Goal: Task Accomplishment & Management: Manage account settings

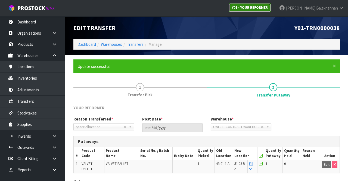
click at [268, 7] on strong "Y01 - YOUR REFORMER" at bounding box center [250, 7] width 36 height 5
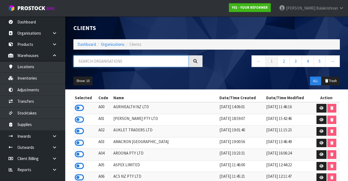
click at [131, 63] on input "text" at bounding box center [130, 61] width 115 height 12
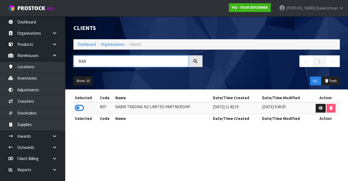
type input "BAB"
click at [79, 109] on icon at bounding box center [79, 108] width 9 height 8
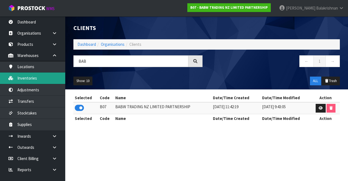
click at [45, 78] on link "Inventories" at bounding box center [32, 77] width 65 height 11
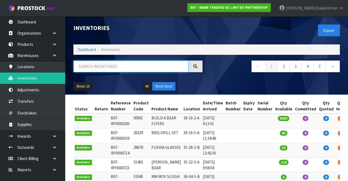
click at [121, 64] on input "text" at bounding box center [130, 66] width 115 height 12
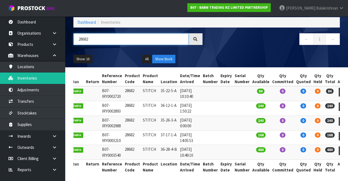
scroll to position [27, 0]
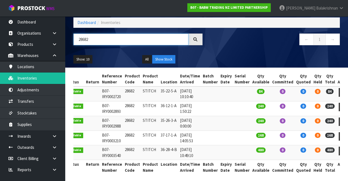
type input "28682"
click at [219, 142] on td at bounding box center [226, 137] width 14 height 15
copy td "35-22-5-A"
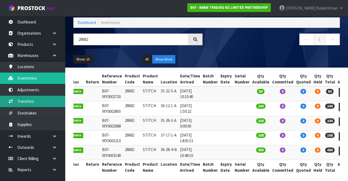
click at [42, 102] on link "Transfers" at bounding box center [32, 100] width 65 height 11
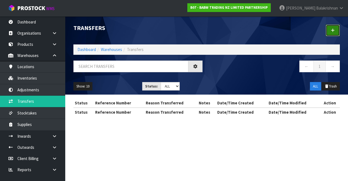
click at [339, 29] on link at bounding box center [333, 30] width 14 height 12
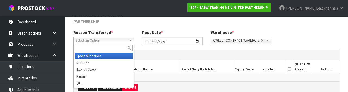
scroll to position [71, 0]
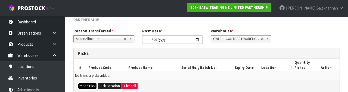
click at [84, 85] on button "Add Pick" at bounding box center [87, 86] width 19 height 7
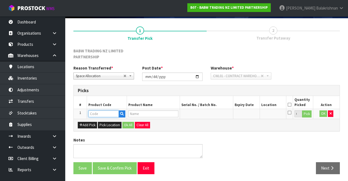
click at [108, 112] on input "text" at bounding box center [103, 113] width 30 height 7
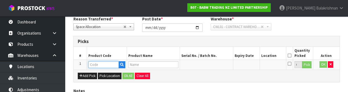
scroll to position [101, 0]
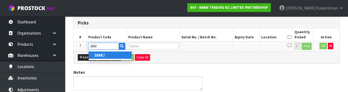
type input "28682"
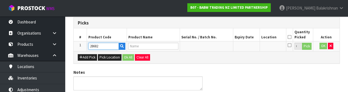
type input "STITCH"
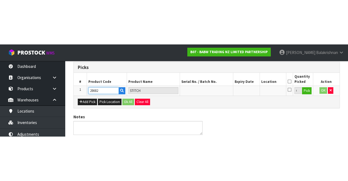
scroll to position [37, 0]
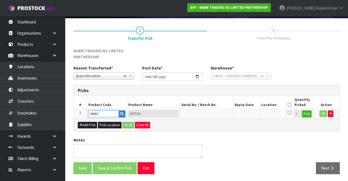
type input "28682"
click at [304, 110] on button "Pick" at bounding box center [307, 113] width 10 height 7
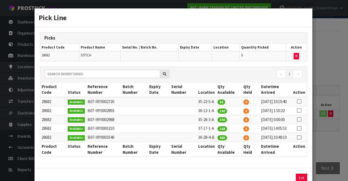
click at [300, 128] on icon at bounding box center [299, 128] width 4 height 0
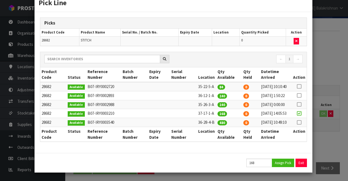
scroll to position [30, 0]
click at [285, 163] on button "Assign Pick" at bounding box center [283, 162] width 22 height 8
type input "168"
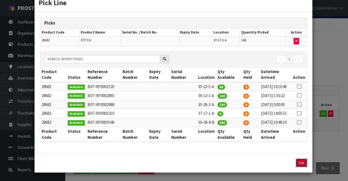
click at [303, 162] on button "Exit" at bounding box center [301, 162] width 11 height 8
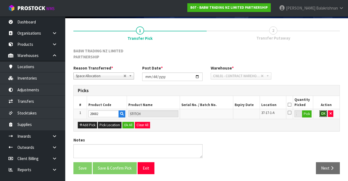
click at [322, 112] on button "OK" at bounding box center [324, 113] width 8 height 7
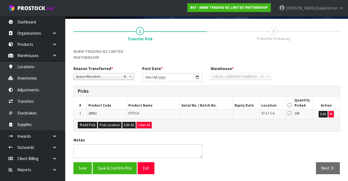
click at [291, 105] on icon at bounding box center [290, 105] width 4 height 0
click at [123, 165] on button "Save & Confirm Pick" at bounding box center [115, 168] width 44 height 12
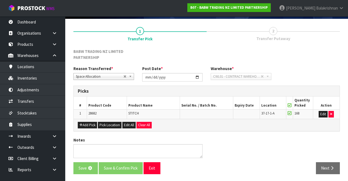
scroll to position [0, 0]
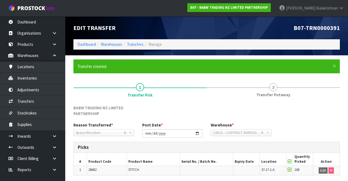
scroll to position [44, 0]
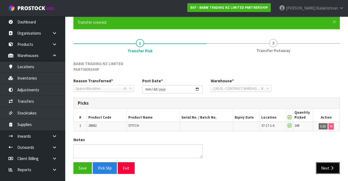
click at [333, 169] on button "Next" at bounding box center [328, 168] width 24 height 12
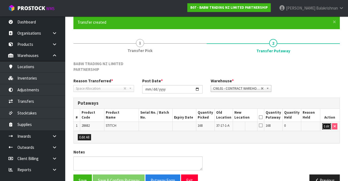
click at [325, 123] on button "Edit" at bounding box center [326, 126] width 9 height 7
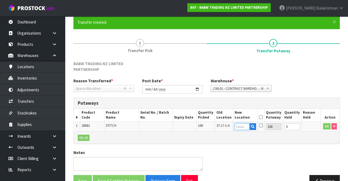
paste input "35-22-5-A"
type input "35-22-5-A"
click at [328, 125] on button "OK" at bounding box center [327, 126] width 8 height 7
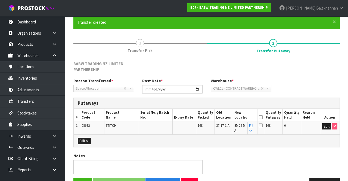
click at [264, 116] on th at bounding box center [261, 115] width 7 height 13
click at [263, 117] on icon at bounding box center [261, 117] width 4 height 0
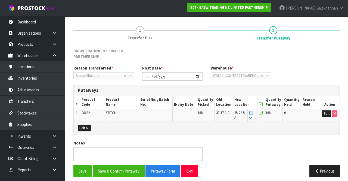
scroll to position [60, 0]
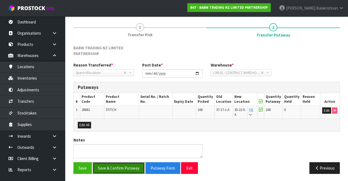
click at [115, 167] on button "Save & Confirm Putaway" at bounding box center [119, 168] width 52 height 12
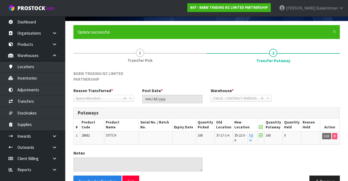
scroll to position [48, 0]
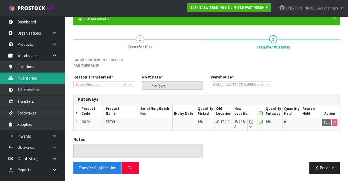
click at [35, 78] on link "Inventories" at bounding box center [32, 77] width 65 height 11
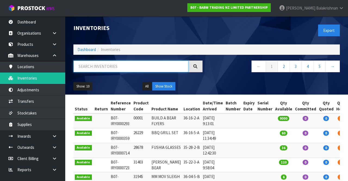
click at [125, 64] on input "text" at bounding box center [130, 66] width 115 height 12
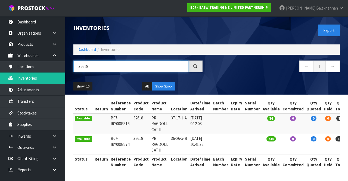
click at [131, 68] on input "32618" at bounding box center [130, 66] width 115 height 12
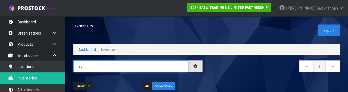
type input "3"
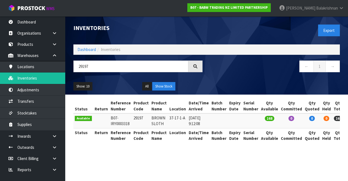
click at [209, 150] on section "Status Return Reference Number Product Code Product Name Location Date/Time Arr…" at bounding box center [206, 123] width 283 height 58
click at [266, 154] on section "Inventories Export Dashboard Inventories 29197 ← 1 → Show: 10 5 10 25 50 All Sh…" at bounding box center [174, 90] width 348 height 181
click at [104, 67] on input "29197" at bounding box center [130, 66] width 115 height 12
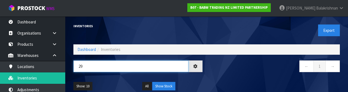
type input "2"
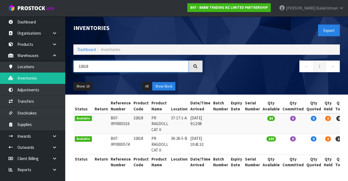
type input "32618"
copy td "32618"
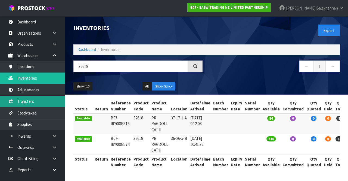
click at [36, 101] on link "Transfers" at bounding box center [32, 100] width 65 height 11
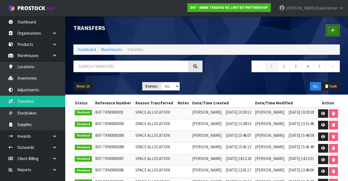
click at [335, 35] on link at bounding box center [333, 30] width 14 height 12
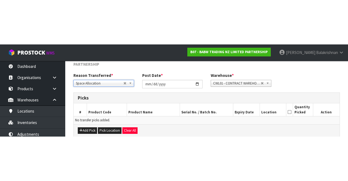
scroll to position [35, 0]
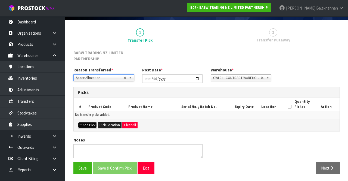
click at [85, 127] on button "Add Pick" at bounding box center [87, 125] width 19 height 7
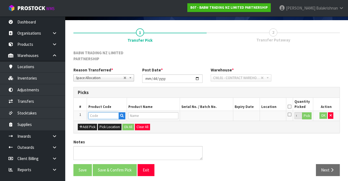
paste input "32618"
type input "32618"
type input "PR RAGDOLL CAT II"
type input "32618"
click at [310, 115] on button "Pick" at bounding box center [307, 115] width 10 height 7
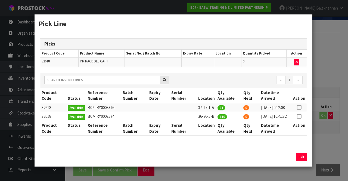
click at [305, 103] on td at bounding box center [299, 107] width 15 height 9
click at [299, 107] on icon at bounding box center [299, 107] width 4 height 0
click at [285, 157] on button "Assign Pick" at bounding box center [283, 156] width 22 height 8
type input "84"
click at [306, 161] on button "Exit" at bounding box center [301, 156] width 11 height 8
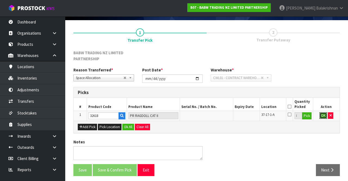
click at [322, 117] on button "OK" at bounding box center [324, 115] width 8 height 7
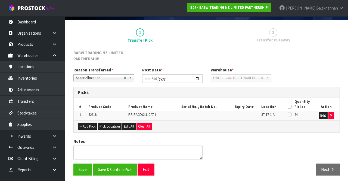
click at [291, 106] on icon at bounding box center [290, 106] width 4 height 0
click at [111, 171] on button "Save & Confirm Pick" at bounding box center [115, 169] width 44 height 12
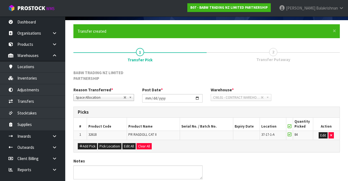
scroll to position [0, 0]
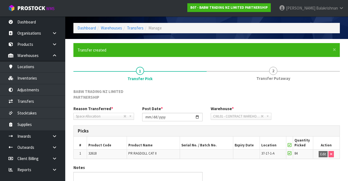
scroll to position [44, 0]
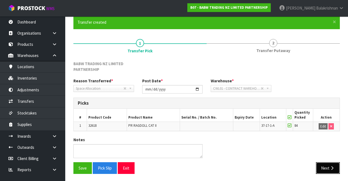
click at [328, 162] on button "Next" at bounding box center [328, 168] width 24 height 12
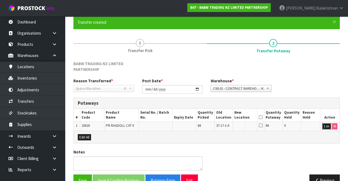
click at [324, 127] on button "Edit" at bounding box center [326, 126] width 9 height 7
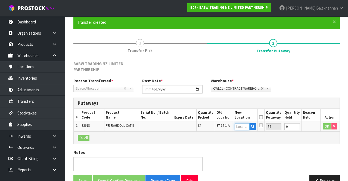
click at [243, 128] on input "text" at bounding box center [242, 126] width 15 height 7
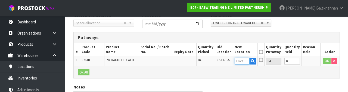
scroll to position [121, 0]
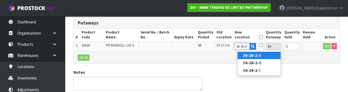
type input "36-26-2-B"
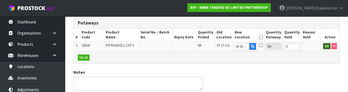
click at [325, 48] on button "OK" at bounding box center [327, 46] width 8 height 7
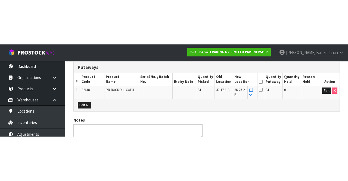
scroll to position [60, 0]
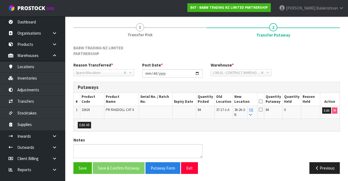
click at [263, 101] on icon at bounding box center [261, 101] width 4 height 0
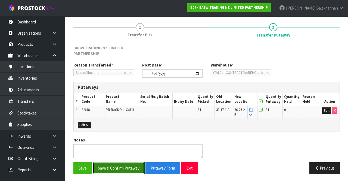
click at [129, 167] on button "Save & Confirm Putaway" at bounding box center [119, 168] width 52 height 12
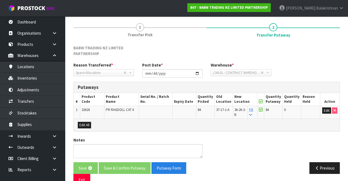
scroll to position [0, 0]
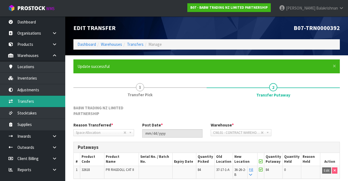
click at [21, 103] on link "Transfers" at bounding box center [32, 100] width 65 height 11
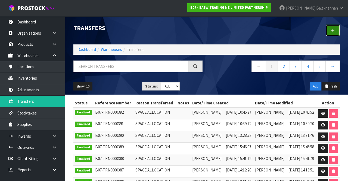
click at [330, 32] on link at bounding box center [333, 30] width 14 height 12
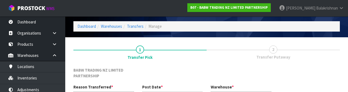
scroll to position [71, 0]
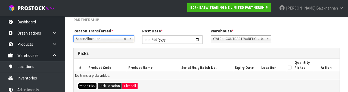
click at [83, 87] on button "Add Pick" at bounding box center [87, 86] width 19 height 7
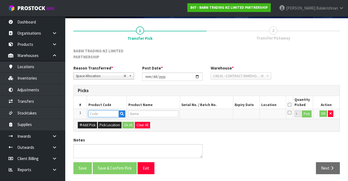
click at [95, 112] on input "text" at bounding box center [103, 113] width 30 height 7
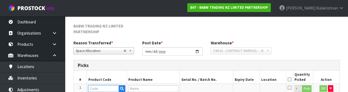
scroll to position [101, 0]
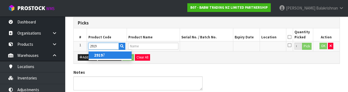
type input "29197"
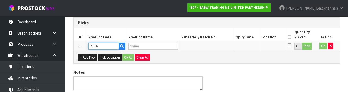
type input "BROWN SLOTH"
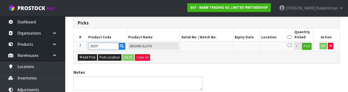
type input "29197"
click at [307, 45] on button "Pick" at bounding box center [307, 46] width 10 height 7
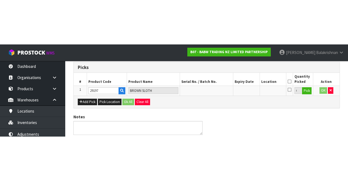
scroll to position [37, 0]
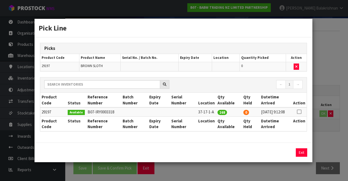
click at [300, 112] on icon at bounding box center [299, 112] width 4 height 0
click at [280, 154] on button "Assign Pick" at bounding box center [283, 152] width 22 height 8
type input "168"
click at [306, 156] on button "Exit" at bounding box center [301, 152] width 11 height 8
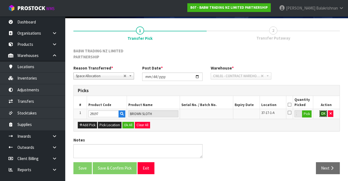
click at [321, 114] on button "OK" at bounding box center [324, 113] width 8 height 7
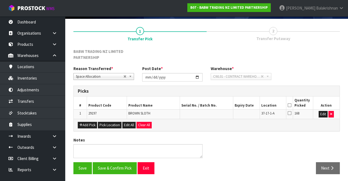
click at [290, 105] on icon at bounding box center [290, 105] width 4 height 0
click at [106, 167] on button "Save & Confirm Pick" at bounding box center [115, 168] width 44 height 12
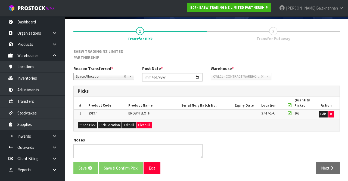
scroll to position [0, 0]
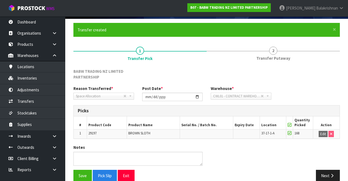
scroll to position [44, 0]
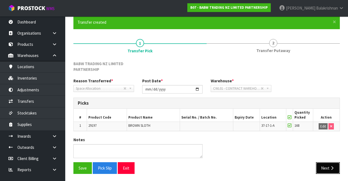
click at [332, 162] on button "Next" at bounding box center [328, 168] width 24 height 12
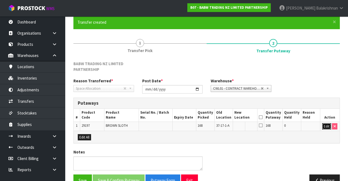
click at [324, 127] on button "Edit" at bounding box center [326, 126] width 9 height 7
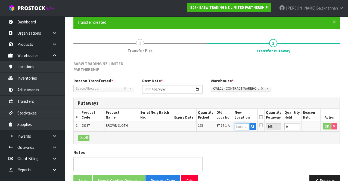
click at [244, 124] on input "text" at bounding box center [242, 126] width 15 height 7
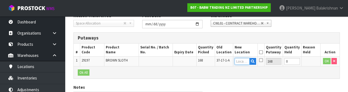
scroll to position [121, 0]
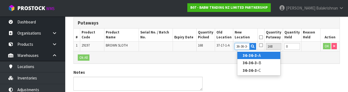
type input "36-36-3-A"
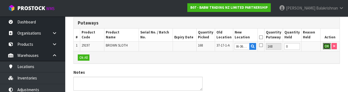
click at [325, 47] on button "OK" at bounding box center [327, 46] width 8 height 7
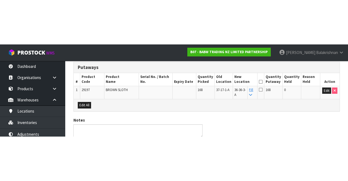
scroll to position [60, 0]
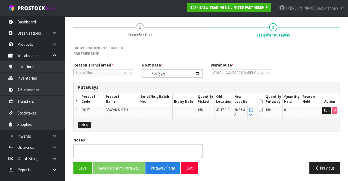
click at [263, 101] on icon at bounding box center [261, 101] width 4 height 0
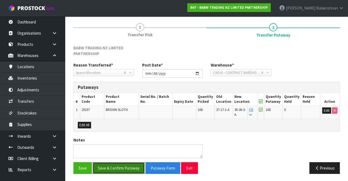
click at [100, 163] on button "Save & Confirm Putaway" at bounding box center [119, 168] width 52 height 12
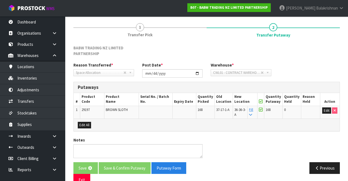
scroll to position [0, 0]
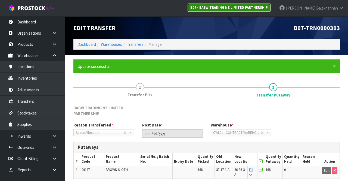
click at [259, 10] on link "B07 - BABW TRADING NZ LIMITED PARTNERSHIP" at bounding box center [229, 7] width 84 height 9
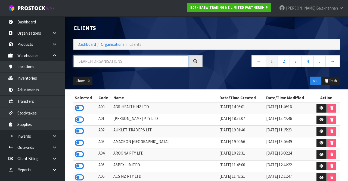
click at [138, 59] on input "text" at bounding box center [130, 61] width 115 height 12
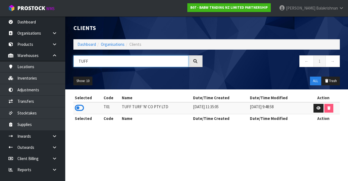
type input "TUFF"
click at [317, 108] on icon at bounding box center [319, 108] width 4 height 4
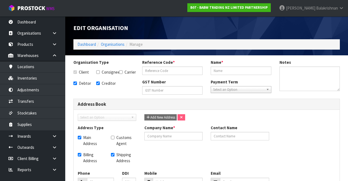
checkbox input "true"
type input "T01"
type input "TUFF TURF 'N' CO PTY LTD"
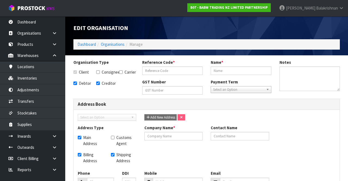
checkbox input "true"
type input "TUFF TURF 'N' CO PTY LTD"
type input "[PERSON_NAME][EMAIL_ADDRESS][DOMAIN_NAME]"
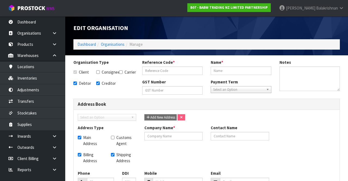
type input "[STREET_ADDRESS]"
type input "3202"
type input "HEATHERTON"
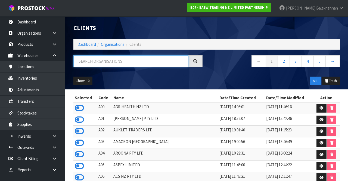
click at [116, 65] on input "text" at bounding box center [130, 61] width 115 height 12
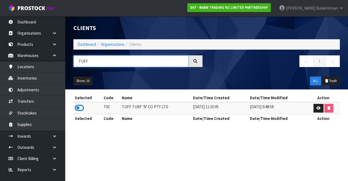
type input "TUFF"
click at [79, 109] on icon at bounding box center [79, 108] width 9 height 8
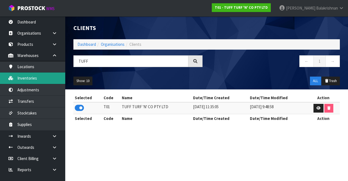
click at [27, 82] on link "Inventories" at bounding box center [32, 77] width 65 height 11
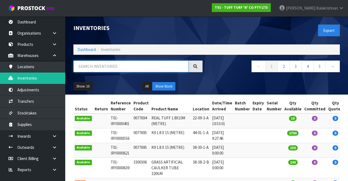
click at [123, 68] on input "text" at bounding box center [130, 66] width 115 height 12
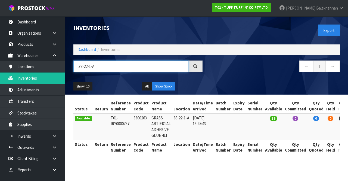
type input "38-22-1-A"
copy td "3300263"
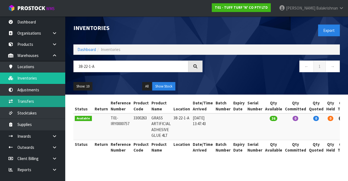
click at [40, 102] on link "Transfers" at bounding box center [32, 100] width 65 height 11
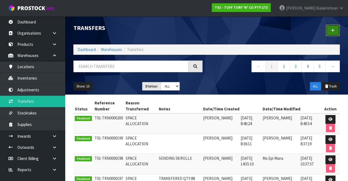
click at [339, 33] on link at bounding box center [333, 30] width 14 height 12
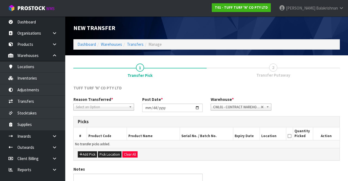
click at [111, 101] on span "*" at bounding box center [112, 99] width 2 height 5
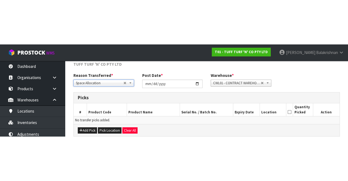
scroll to position [29, 0]
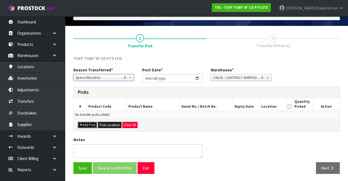
click at [84, 126] on button "Add Pick" at bounding box center [87, 125] width 19 height 7
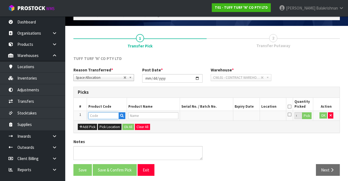
paste input "3300263"
type input "3300263"
type input "GRASS ARTIFICIAL ADHESIVE GLUE 4LT"
type input "3300263"
click at [310, 116] on button "Pick" at bounding box center [307, 115] width 10 height 7
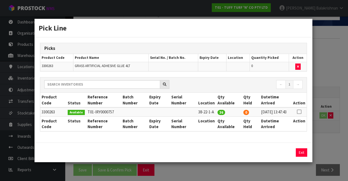
click at [301, 112] on icon at bounding box center [299, 112] width 4 height 0
click at [286, 155] on button "Assign Pick" at bounding box center [283, 152] width 22 height 8
type input "36"
click at [304, 156] on button "Exit" at bounding box center [301, 152] width 11 height 8
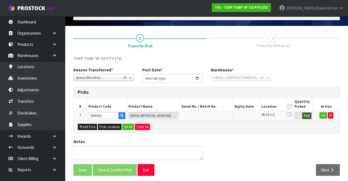
scroll to position [0, 0]
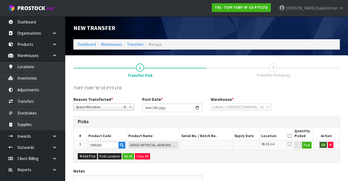
click at [321, 143] on button "OK" at bounding box center [324, 144] width 8 height 7
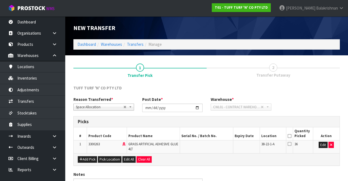
click at [291, 136] on icon at bounding box center [290, 136] width 4 height 0
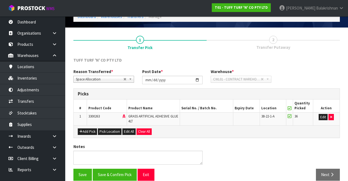
scroll to position [27, 0]
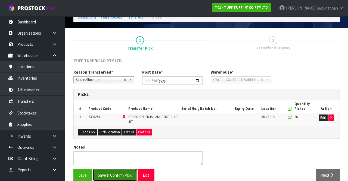
click at [115, 171] on button "Save & Confirm Pick" at bounding box center [115, 175] width 44 height 12
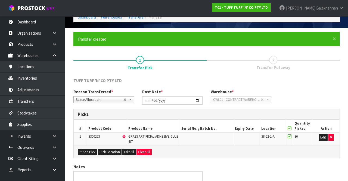
scroll to position [0, 0]
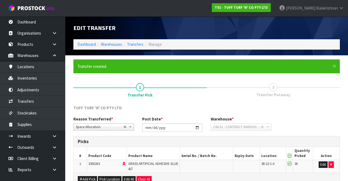
scroll to position [42, 0]
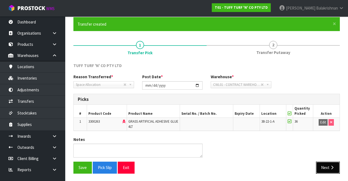
click at [326, 169] on button "Next" at bounding box center [328, 167] width 24 height 12
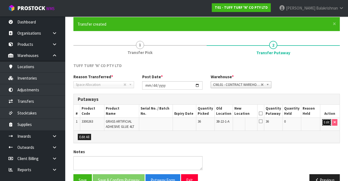
click at [326, 124] on button "Edit" at bounding box center [326, 122] width 9 height 7
click at [241, 120] on input "text" at bounding box center [242, 122] width 15 height 7
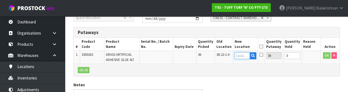
scroll to position [115, 0]
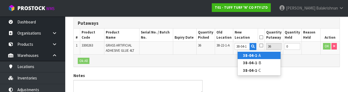
click at [269, 54] on link "38-04-1 -A" at bounding box center [259, 55] width 43 height 7
type input "38-04-1-A"
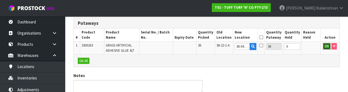
click at [327, 47] on button "OK" at bounding box center [327, 46] width 8 height 7
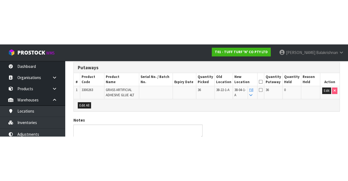
scroll to position [54, 0]
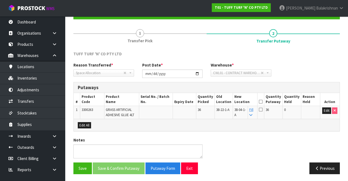
click at [263, 101] on icon at bounding box center [261, 101] width 4 height 0
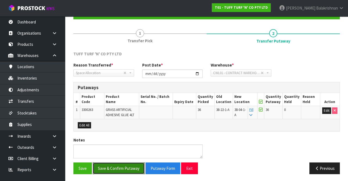
click at [125, 169] on button "Save & Confirm Putaway" at bounding box center [119, 168] width 52 height 12
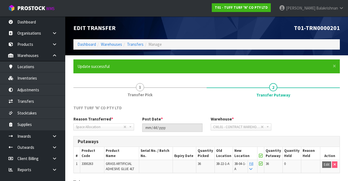
scroll to position [42, 0]
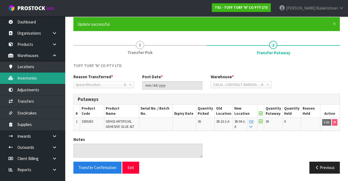
click at [29, 73] on link "Inventories" at bounding box center [32, 77] width 65 height 11
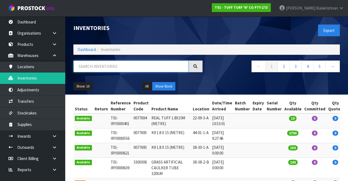
click at [129, 61] on input "text" at bounding box center [130, 66] width 115 height 12
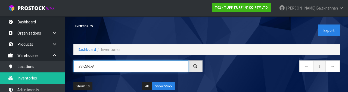
type input "38-28-1-A"
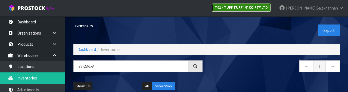
click at [266, 9] on strong "T01 - TUFF TURF 'N' CO PTY LTD" at bounding box center [241, 7] width 53 height 5
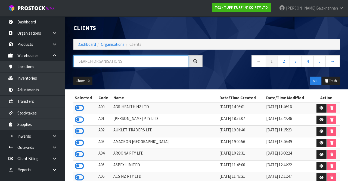
click at [154, 63] on input "text" at bounding box center [130, 61] width 115 height 12
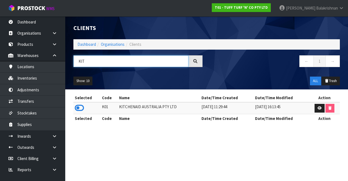
type input "KIT"
click at [78, 104] on icon at bounding box center [79, 108] width 9 height 8
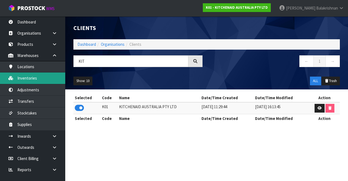
click at [43, 79] on link "Inventories" at bounding box center [32, 77] width 65 height 11
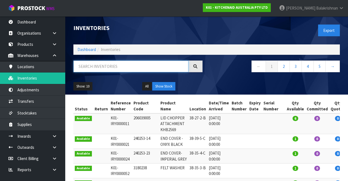
paste input "38-28-1-A"
type input "38-28-1-A"
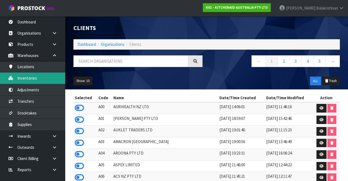
click at [39, 79] on link "Inventories" at bounding box center [32, 77] width 65 height 11
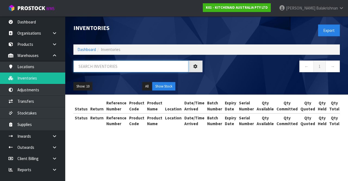
click at [121, 61] on input "text" at bounding box center [130, 66] width 115 height 12
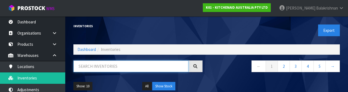
paste input "38-28-1-A"
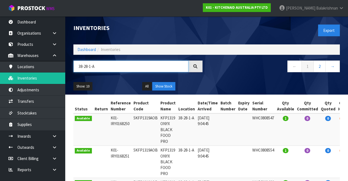
type input "38-28-1-A"
click at [318, 65] on link "2" at bounding box center [320, 66] width 12 height 12
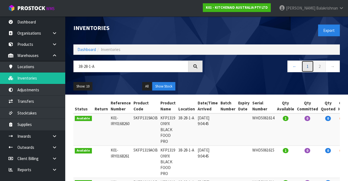
click at [305, 65] on link "1" at bounding box center [308, 66] width 12 height 12
click at [319, 70] on link "2" at bounding box center [320, 66] width 12 height 12
click at [306, 70] on link "1" at bounding box center [308, 66] width 12 height 12
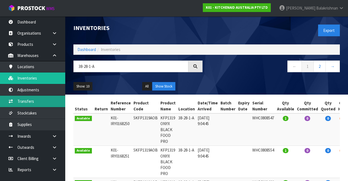
click at [29, 102] on link "Transfers" at bounding box center [32, 100] width 65 height 11
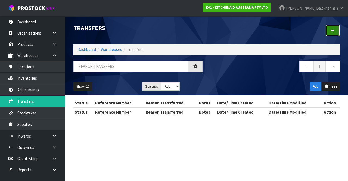
click at [337, 33] on link at bounding box center [333, 30] width 14 height 12
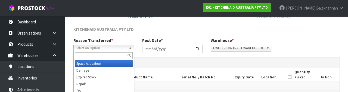
scroll to position [67, 0]
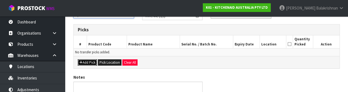
click at [88, 60] on button "Add Pick" at bounding box center [87, 62] width 19 height 7
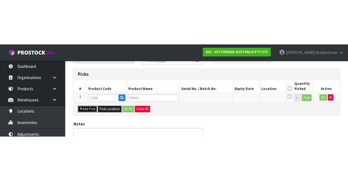
scroll to position [31, 0]
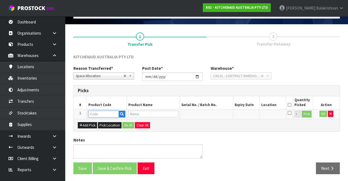
paste input "38-28-1-A"
type input "38-28-1-A"
click at [97, 112] on input "text" at bounding box center [103, 113] width 30 height 7
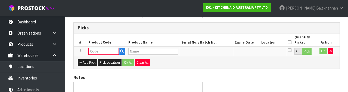
scroll to position [95, 0]
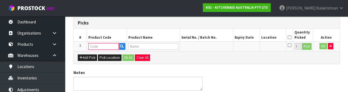
paste input "38-28-1-A"
type input "38-28-1-A"
click at [121, 47] on icon "button" at bounding box center [122, 47] width 4 height 4
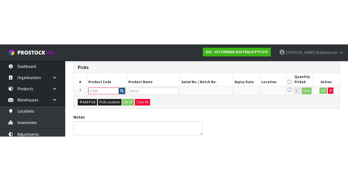
scroll to position [31, 0]
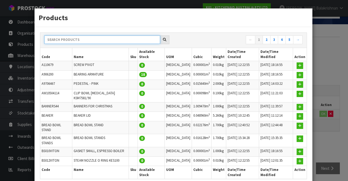
paste input "38-28-1-A"
type input "38-28-1-A"
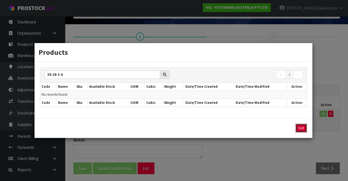
click at [304, 128] on button "Exit" at bounding box center [301, 128] width 11 height 9
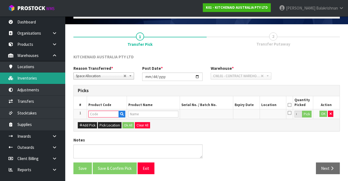
click at [19, 78] on link "Inventories" at bounding box center [32, 77] width 65 height 11
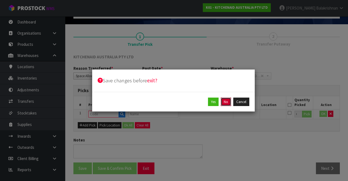
click at [228, 104] on button "No" at bounding box center [226, 101] width 10 height 9
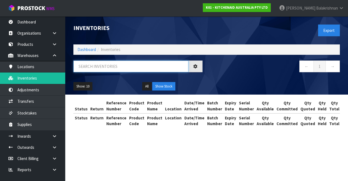
click at [85, 66] on input "text" at bounding box center [130, 66] width 115 height 12
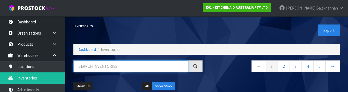
paste input "38-28-1-A"
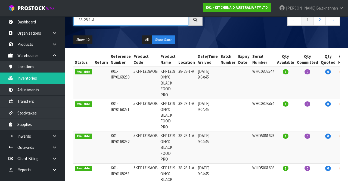
scroll to position [47, 0]
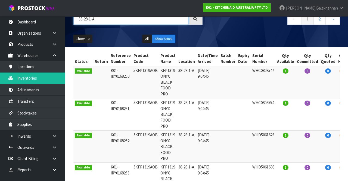
type input "38-28-1-A"
copy td "5KFP1319AOB"
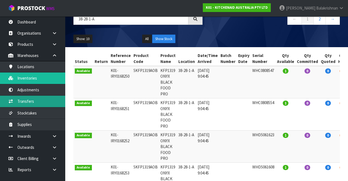
click at [19, 101] on link "Transfers" at bounding box center [32, 100] width 65 height 11
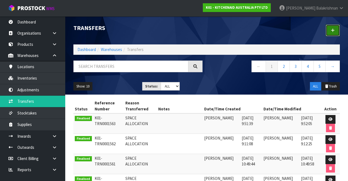
click at [334, 32] on icon at bounding box center [333, 30] width 4 height 4
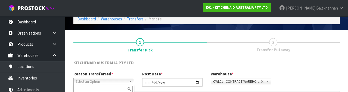
scroll to position [65, 0]
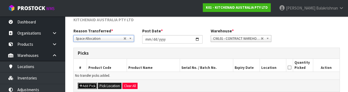
click at [82, 86] on button "Add Pick" at bounding box center [87, 86] width 19 height 7
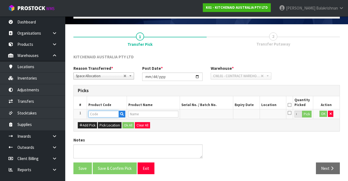
click at [101, 113] on input "text" at bounding box center [103, 113] width 30 height 7
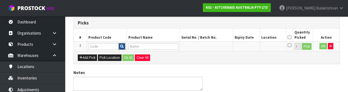
click at [123, 47] on icon "button" at bounding box center [122, 47] width 4 height 4
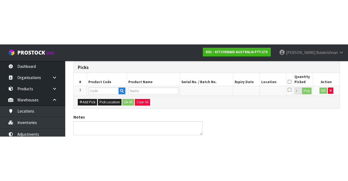
scroll to position [31, 0]
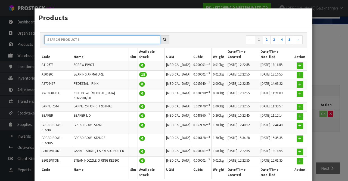
paste input "5KFP1319AOB"
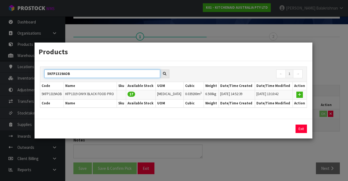
scroll to position [0, 0]
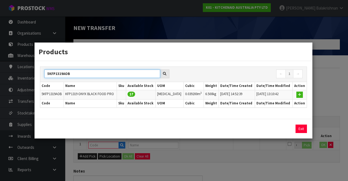
type input "5KFP1319AOB"
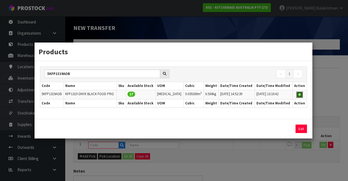
click at [300, 94] on icon "button" at bounding box center [299, 95] width 3 height 4
type input "5KFP1319AOB"
type input "KFP1319 ONYX BLACK FOOD PRO"
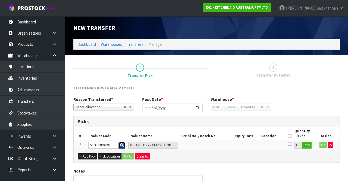
scroll to position [31, 0]
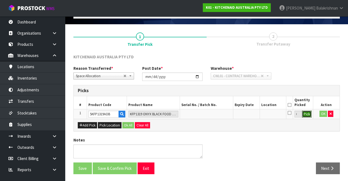
click at [309, 114] on button "Pick" at bounding box center [307, 113] width 10 height 7
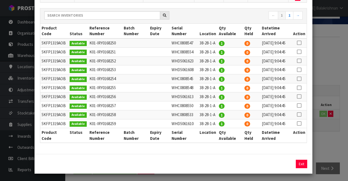
scroll to position [0, 0]
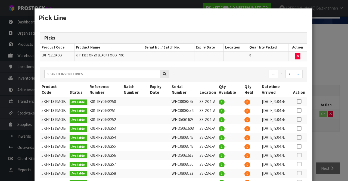
click at [300, 101] on icon at bounding box center [299, 101] width 4 height 0
click at [300, 110] on icon at bounding box center [299, 110] width 4 height 0
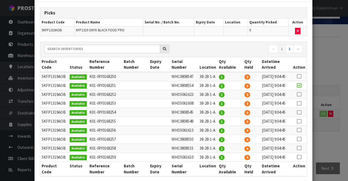
scroll to position [26, 0]
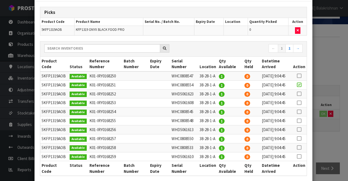
click at [300, 76] on icon at bounding box center [299, 76] width 4 height 0
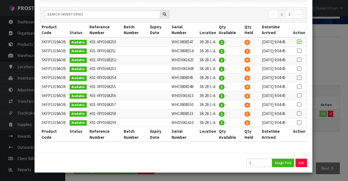
scroll to position [109, 0]
click at [263, 167] on input "1" at bounding box center [260, 162] width 26 height 8
click at [263, 162] on input "17" at bounding box center [260, 162] width 26 height 8
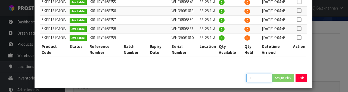
scroll to position [203, 0]
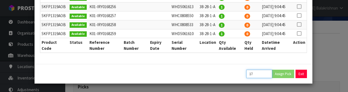
type input "1"
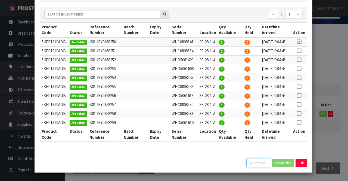
scroll to position [0, 0]
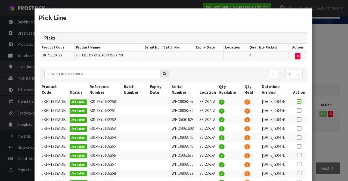
click at [300, 101] on icon at bounding box center [299, 101] width 4 height 0
type input "1"
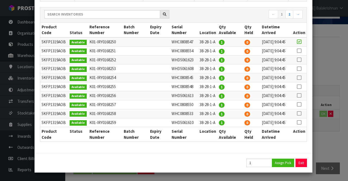
scroll to position [114, 0]
click at [285, 163] on button "Assign Pick" at bounding box center [283, 162] width 22 height 8
type input "1"
click at [301, 51] on icon at bounding box center [299, 51] width 4 height 0
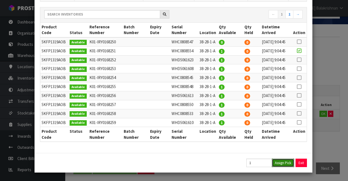
click at [282, 167] on button "Assign Pick" at bounding box center [283, 162] width 22 height 8
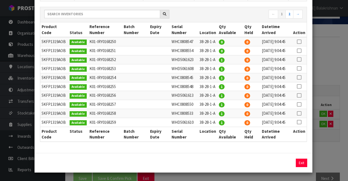
click at [300, 122] on icon at bounding box center [299, 122] width 4 height 0
click at [286, 167] on button "Assign Pick" at bounding box center [283, 162] width 22 height 8
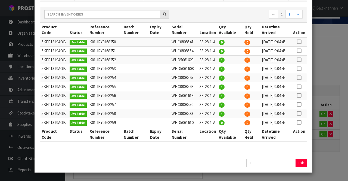
click at [301, 113] on icon at bounding box center [299, 113] width 4 height 0
click at [286, 167] on button "Assign Pick" at bounding box center [283, 162] width 22 height 8
click at [301, 104] on icon at bounding box center [299, 104] width 4 height 0
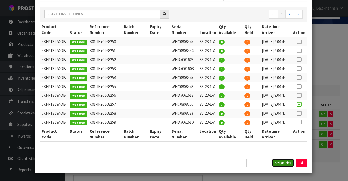
click at [286, 167] on button "Assign Pick" at bounding box center [283, 162] width 22 height 8
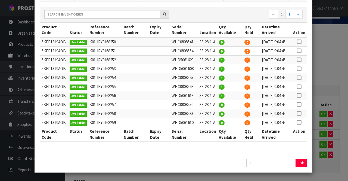
scroll to position [143, 0]
click at [301, 95] on icon at bounding box center [299, 95] width 4 height 0
click at [286, 167] on button "Assign Pick" at bounding box center [283, 162] width 22 height 8
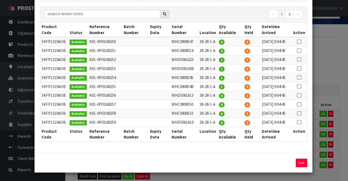
scroll to position [141, 0]
click at [300, 86] on icon at bounding box center [299, 86] width 4 height 0
click at [284, 167] on button "Assign Pick" at bounding box center [283, 162] width 22 height 8
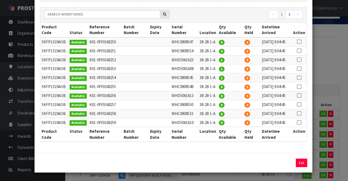
click at [301, 78] on icon at bounding box center [299, 78] width 4 height 0
click at [283, 164] on button "Assign Pick" at bounding box center [283, 162] width 22 height 8
click at [301, 68] on icon at bounding box center [299, 68] width 4 height 0
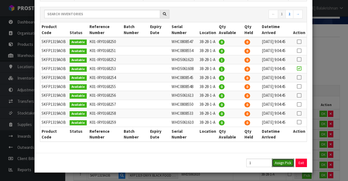
click at [284, 161] on button "Assign Pick" at bounding box center [283, 162] width 22 height 8
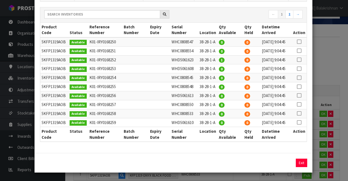
scroll to position [139, 0]
click at [300, 60] on icon at bounding box center [299, 60] width 4 height 0
click at [285, 162] on button "Assign Pick" at bounding box center [283, 162] width 22 height 8
click at [299, 165] on button "Exit" at bounding box center [301, 162] width 11 height 8
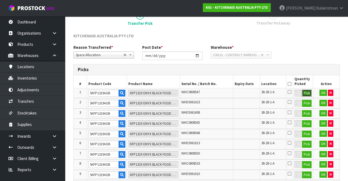
scroll to position [122, 0]
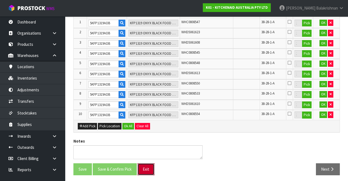
click at [146, 164] on button "Exit" at bounding box center [146, 169] width 17 height 12
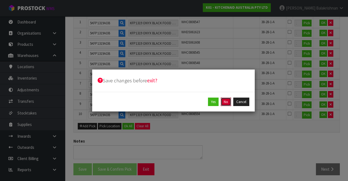
click at [228, 103] on button "No" at bounding box center [226, 101] width 10 height 9
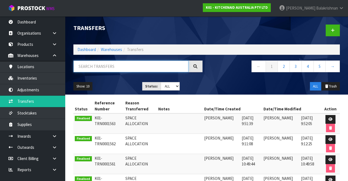
click at [139, 68] on input "text" at bounding box center [130, 66] width 115 height 12
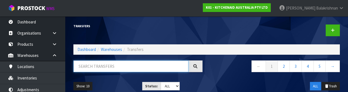
paste input "5KFP1319AOB"
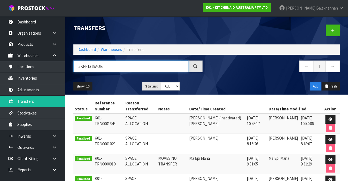
type input "5KFP1319AOB"
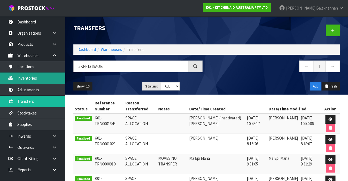
click at [35, 78] on link "Inventories" at bounding box center [32, 77] width 65 height 11
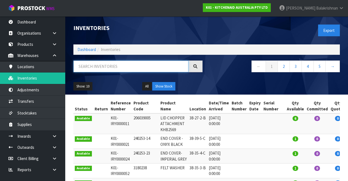
paste input "5KFP1319AOB"
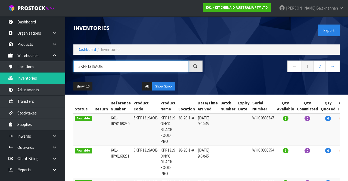
type input "5KFP1319AOB"
click at [316, 70] on link "2" at bounding box center [320, 66] width 12 height 12
click at [150, 125] on td "5KFP1319AOB" at bounding box center [145, 129] width 27 height 32
copy td "5KFP1319AOB"
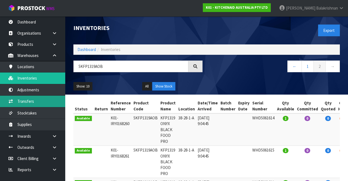
click at [19, 100] on link "Transfers" at bounding box center [32, 100] width 65 height 11
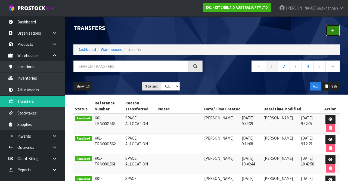
click at [332, 28] on icon at bounding box center [333, 30] width 4 height 4
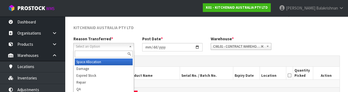
scroll to position [65, 0]
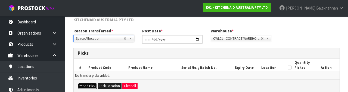
click at [84, 84] on button "Add Pick" at bounding box center [87, 86] width 19 height 7
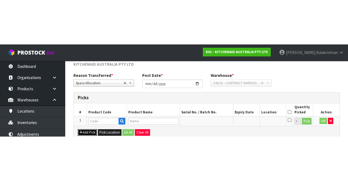
scroll to position [31, 0]
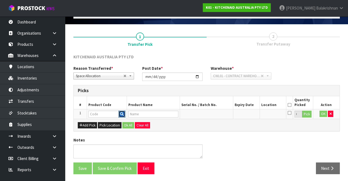
click at [120, 114] on button "button" at bounding box center [122, 113] width 7 height 7
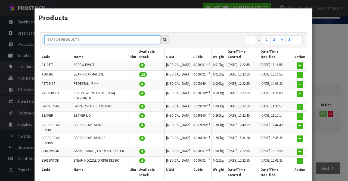
paste input "5KFP1319AOB"
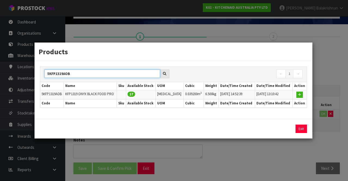
type input "5KFP1319AOB"
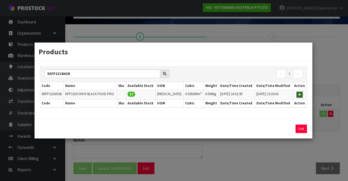
click at [300, 93] on icon "button" at bounding box center [299, 95] width 3 height 4
type input "5KFP1319AOB"
type input "KFP1319 ONYX BLACK FOOD PRO"
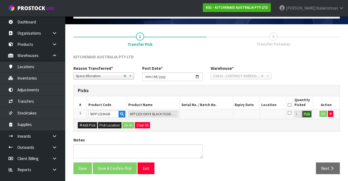
click at [309, 113] on button "Pick" at bounding box center [307, 113] width 10 height 7
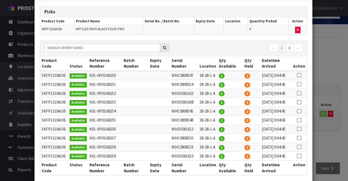
scroll to position [17, 0]
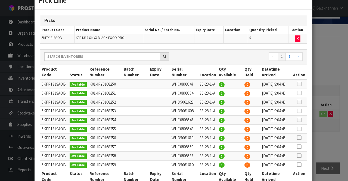
click at [300, 84] on icon at bounding box center [299, 84] width 4 height 0
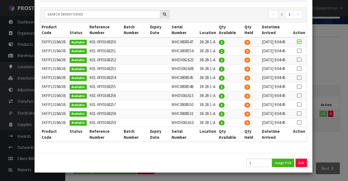
scroll to position [114, 0]
click at [286, 162] on button "Assign Pick" at bounding box center [283, 162] width 22 height 8
type input "1"
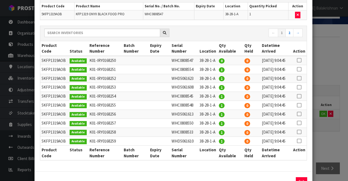
scroll to position [41, 0]
click at [300, 74] on td at bounding box center [299, 69] width 15 height 9
click at [301, 70] on icon at bounding box center [299, 69] width 4 height 0
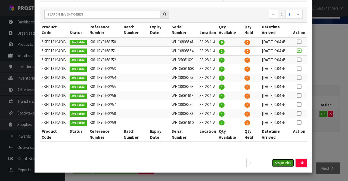
click at [292, 167] on button "Assign Pick" at bounding box center [283, 162] width 22 height 8
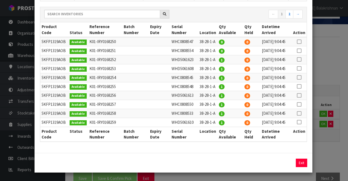
scroll to position [68, 0]
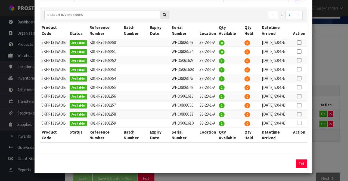
click at [300, 60] on icon at bounding box center [299, 60] width 4 height 0
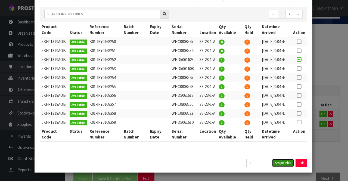
click at [289, 164] on button "Assign Pick" at bounding box center [283, 162] width 22 height 8
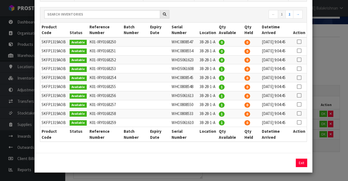
click at [300, 122] on icon at bounding box center [299, 122] width 4 height 0
click at [285, 162] on button "Assign Pick" at bounding box center [283, 162] width 22 height 8
click at [301, 113] on icon at bounding box center [299, 113] width 4 height 0
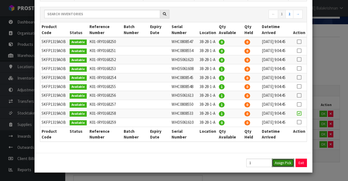
click at [287, 166] on button "Assign Pick" at bounding box center [283, 162] width 22 height 8
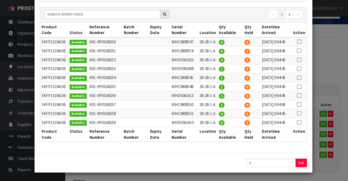
scroll to position [151, 0]
click at [300, 104] on icon at bounding box center [299, 104] width 4 height 0
click at [285, 165] on button "Assign Pick" at bounding box center [283, 162] width 22 height 8
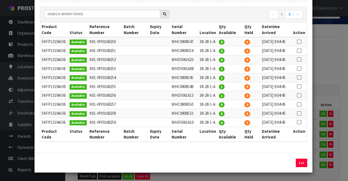
scroll to position [127, 0]
click at [300, 95] on icon at bounding box center [299, 95] width 4 height 0
click at [288, 164] on button "Assign Pick" at bounding box center [283, 162] width 22 height 8
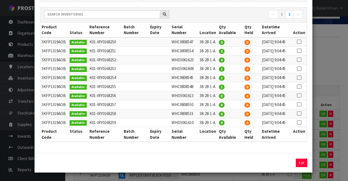
scroll to position [128, 0]
click at [300, 87] on icon at bounding box center [299, 87] width 4 height 0
click at [288, 164] on button "Assign Pick" at bounding box center [283, 162] width 22 height 8
click at [300, 78] on icon at bounding box center [299, 77] width 4 height 0
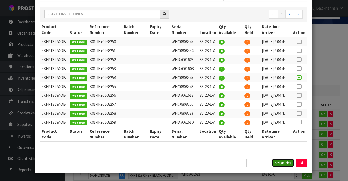
click at [288, 166] on button "Assign Pick" at bounding box center [283, 162] width 22 height 8
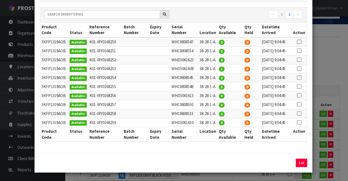
scroll to position [137, 0]
click at [300, 69] on icon at bounding box center [299, 69] width 4 height 0
click at [288, 167] on button "Assign Pick" at bounding box center [283, 162] width 22 height 8
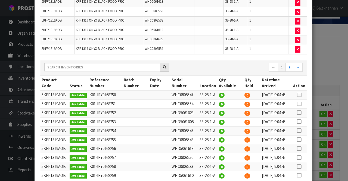
scroll to position [91, 0]
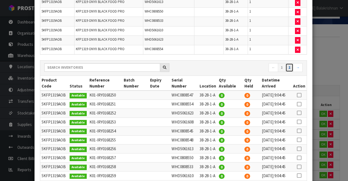
click at [291, 66] on link "2" at bounding box center [290, 67] width 8 height 9
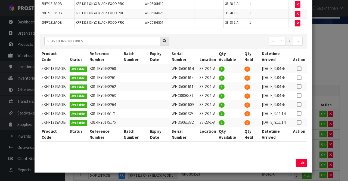
scroll to position [151, 0]
click at [301, 122] on icon at bounding box center [299, 122] width 4 height 0
click at [288, 162] on button "Assign Pick" at bounding box center [283, 162] width 22 height 8
click at [300, 113] on icon at bounding box center [299, 113] width 4 height 0
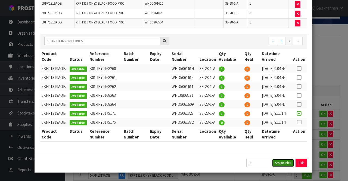
click at [286, 165] on button "Assign Pick" at bounding box center [283, 162] width 22 height 8
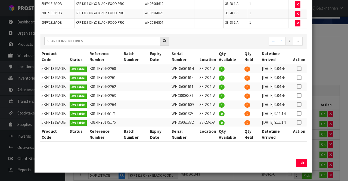
click at [301, 104] on icon at bounding box center [299, 104] width 4 height 0
click at [287, 167] on button "Assign Pick" at bounding box center [283, 162] width 22 height 8
click at [301, 95] on icon at bounding box center [299, 95] width 4 height 0
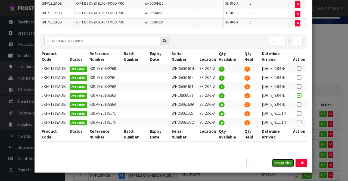
click at [291, 166] on button "Assign Pick" at bounding box center [283, 162] width 22 height 8
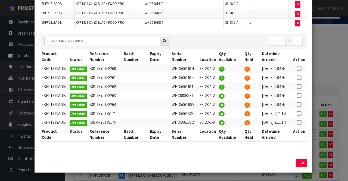
click at [301, 86] on icon at bounding box center [299, 86] width 4 height 0
click at [288, 166] on button "Assign Pick" at bounding box center [283, 162] width 22 height 8
click at [300, 77] on icon at bounding box center [299, 77] width 4 height 0
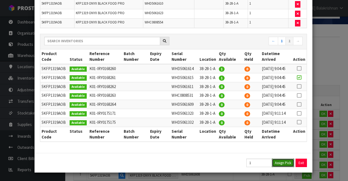
click at [286, 166] on button "Assign Pick" at bounding box center [283, 162] width 22 height 8
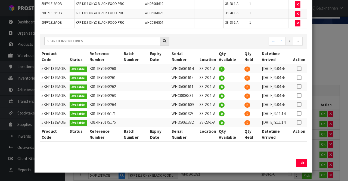
click at [300, 69] on icon at bounding box center [299, 69] width 4 height 0
click at [281, 165] on button "Assign Pick" at bounding box center [283, 162] width 22 height 8
click at [304, 167] on button "Exit" at bounding box center [301, 162] width 11 height 8
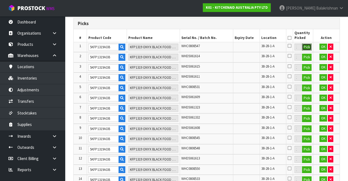
scroll to position [99, 0]
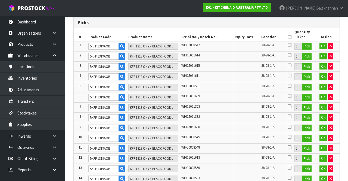
click at [291, 37] on icon at bounding box center [290, 37] width 4 height 0
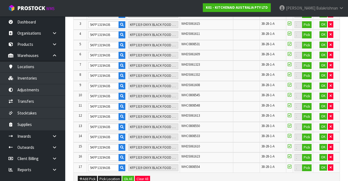
scroll to position [192, 0]
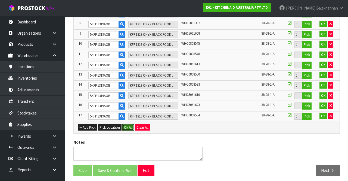
click at [128, 124] on button "Ok All" at bounding box center [128, 127] width 12 height 7
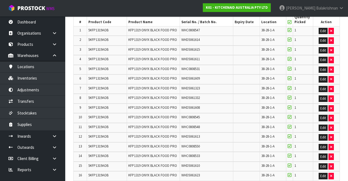
scroll to position [182, 0]
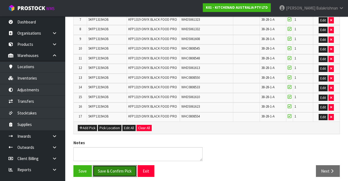
click at [124, 165] on button "Save & Confirm Pick" at bounding box center [115, 171] width 44 height 12
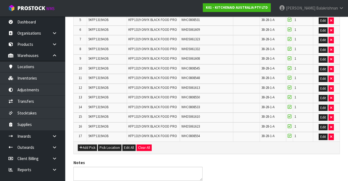
scroll to position [0, 0]
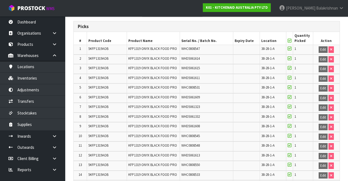
scroll to position [190, 0]
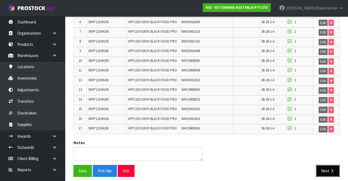
click at [328, 165] on button "Next" at bounding box center [328, 171] width 24 height 12
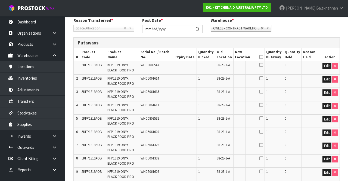
scroll to position [98, 0]
click at [323, 64] on button "Edit" at bounding box center [327, 66] width 9 height 7
click at [248, 65] on input "text" at bounding box center [242, 66] width 15 height 7
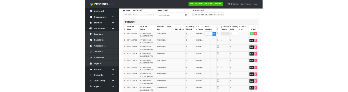
scroll to position [95, 0]
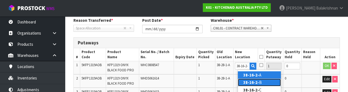
click at [258, 85] on link "38-16-2- B" at bounding box center [259, 82] width 43 height 7
type input "38-16-2-B"
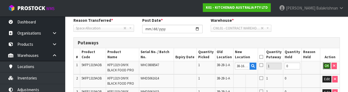
click at [324, 66] on button "OK" at bounding box center [327, 66] width 8 height 7
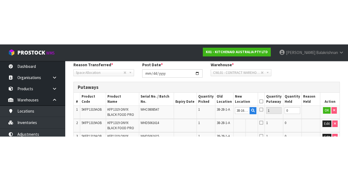
scroll to position [98, 0]
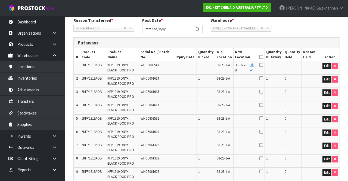
click at [254, 64] on link "Fill" at bounding box center [252, 68] width 4 height 10
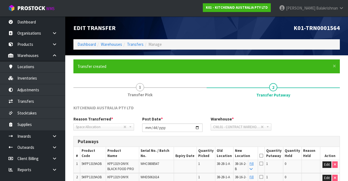
scroll to position [47, 0]
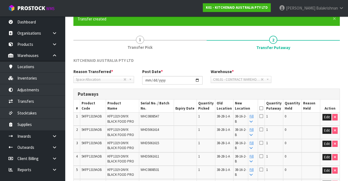
click at [263, 108] on icon at bounding box center [262, 108] width 4 height 0
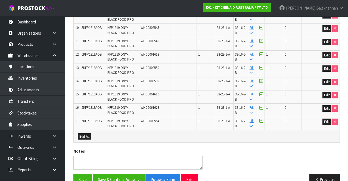
scroll to position [267, 0]
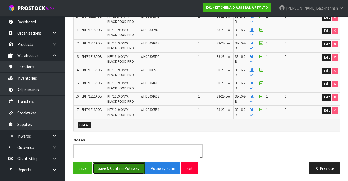
click at [115, 164] on button "Save & Confirm Putaway" at bounding box center [119, 168] width 52 height 12
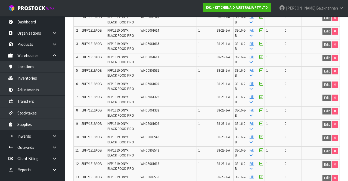
scroll to position [255, 0]
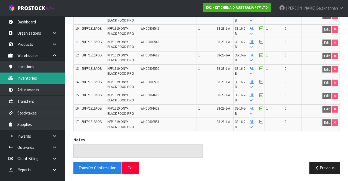
click at [22, 82] on link "Inventories" at bounding box center [32, 77] width 65 height 11
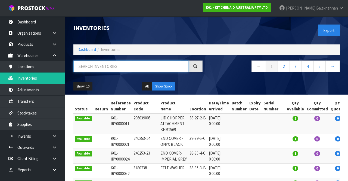
click at [97, 61] on input "text" at bounding box center [130, 66] width 115 height 12
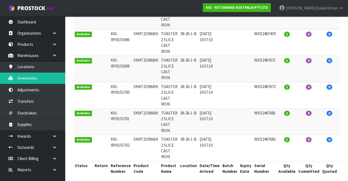
scroll to position [219, 0]
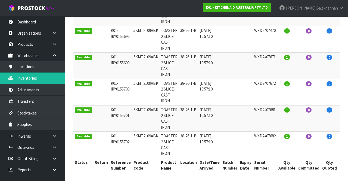
type input "38-26-1-B"
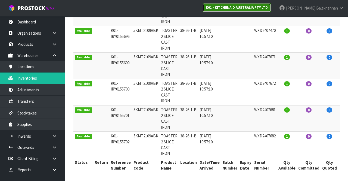
click at [253, 9] on strong "K01 - KITCHENAID AUSTRALIA PTY LTD" at bounding box center [237, 7] width 62 height 5
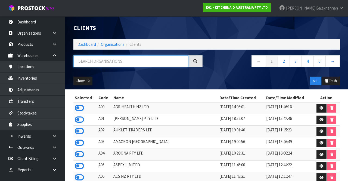
click at [158, 62] on input "text" at bounding box center [130, 61] width 115 height 12
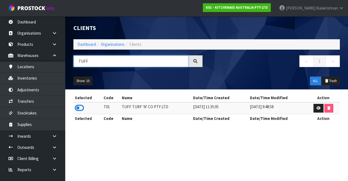
type input "TUFF"
click at [79, 109] on icon at bounding box center [79, 108] width 9 height 8
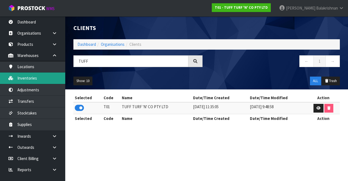
click at [39, 78] on link "Inventories" at bounding box center [32, 77] width 65 height 11
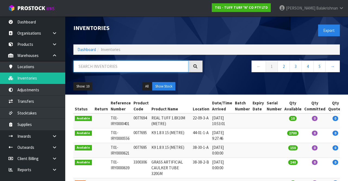
click at [126, 64] on input "text" at bounding box center [130, 66] width 115 height 12
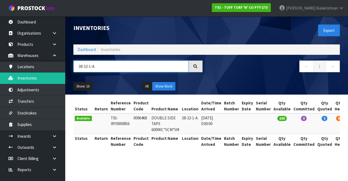
type input "38-32-1-A"
copy td "0096468"
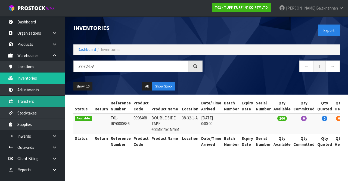
click at [33, 96] on link "Transfers" at bounding box center [32, 100] width 65 height 11
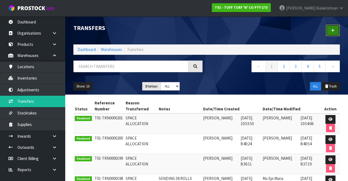
click at [327, 26] on link at bounding box center [333, 30] width 14 height 12
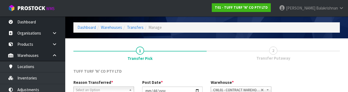
scroll to position [65, 0]
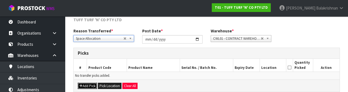
click at [85, 86] on button "Add Pick" at bounding box center [87, 86] width 19 height 7
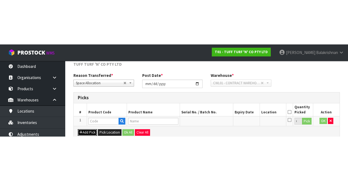
scroll to position [31, 0]
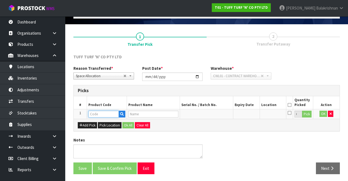
paste input "0096468"
type input "0096468"
type input "DOUBLE SIDE TAPE 600MIC*5CM*5M"
type input "0096468"
click at [310, 115] on button "Pick" at bounding box center [307, 113] width 10 height 7
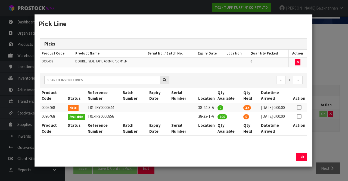
click at [300, 116] on icon at bounding box center [299, 116] width 4 height 0
click at [285, 160] on button "Assign Pick" at bounding box center [283, 156] width 22 height 8
type input "200"
click at [304, 161] on button "Exit" at bounding box center [301, 156] width 11 height 8
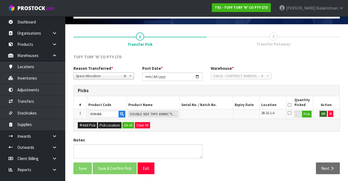
click at [322, 113] on button "OK" at bounding box center [324, 113] width 8 height 7
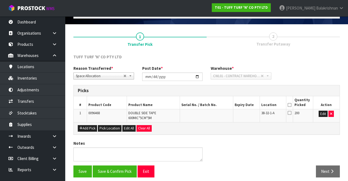
click at [291, 105] on icon at bounding box center [290, 105] width 4 height 0
click at [115, 171] on button "Save & Confirm Pick" at bounding box center [115, 171] width 44 height 12
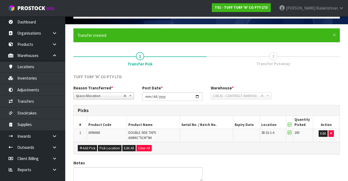
scroll to position [0, 0]
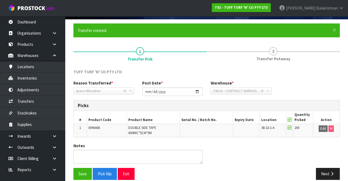
scroll to position [42, 0]
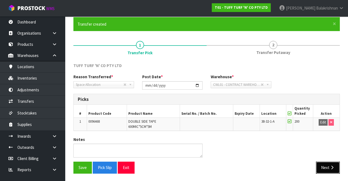
click at [331, 162] on button "Next" at bounding box center [328, 167] width 24 height 12
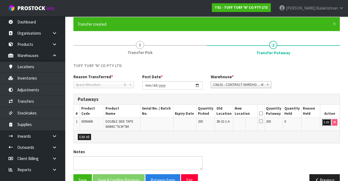
click at [323, 120] on button "Edit" at bounding box center [326, 122] width 9 height 7
click at [244, 121] on input "text" at bounding box center [242, 122] width 15 height 7
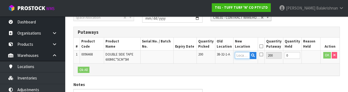
scroll to position [115, 0]
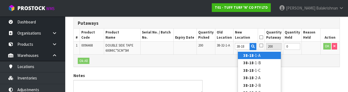
click at [258, 56] on link "38-18 -1-A" at bounding box center [259, 55] width 43 height 7
type input "38-18-1-A"
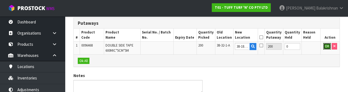
click at [324, 45] on button "OK" at bounding box center [327, 46] width 8 height 7
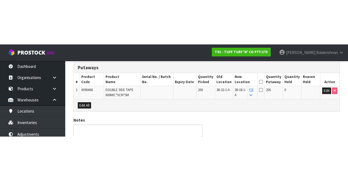
scroll to position [54, 0]
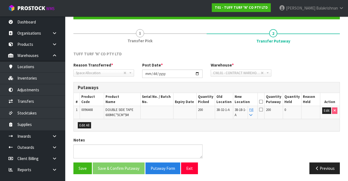
click at [263, 101] on icon at bounding box center [261, 101] width 4 height 0
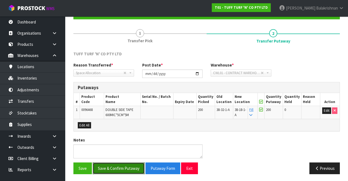
click at [125, 168] on button "Save & Confirm Putaway" at bounding box center [119, 168] width 52 height 12
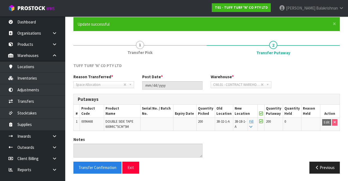
scroll to position [0, 0]
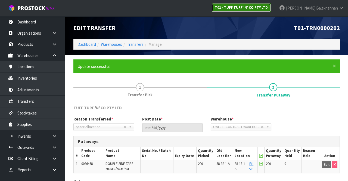
click at [268, 8] on strong "T01 - TUFF TURF 'N' CO PTY LTD" at bounding box center [241, 7] width 53 height 5
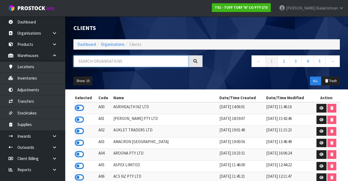
click at [150, 63] on input "text" at bounding box center [130, 61] width 115 height 12
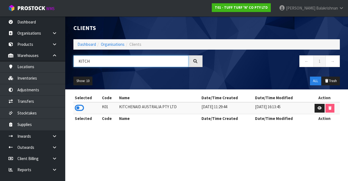
type input "KITCH"
click at [68, 108] on section "Selected Code Name Date/Time Created Date/Time Modified Action K01 KITCHENAID A…" at bounding box center [206, 110] width 283 height 43
click at [84, 108] on icon at bounding box center [79, 108] width 9 height 8
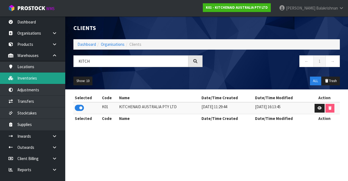
click at [38, 79] on link "Inventories" at bounding box center [32, 77] width 65 height 11
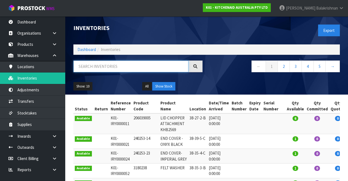
click at [122, 65] on input "text" at bounding box center [130, 66] width 115 height 12
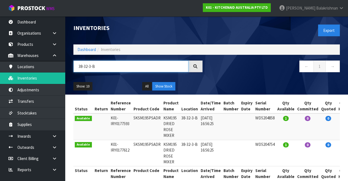
type input "38-32-3-B"
copy td "5KSM195PSADR"
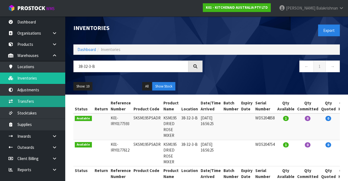
click at [35, 102] on link "Transfers" at bounding box center [32, 100] width 65 height 11
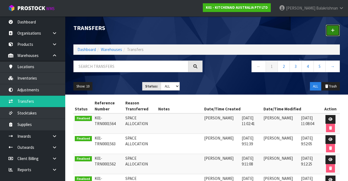
click at [336, 30] on link at bounding box center [333, 30] width 14 height 12
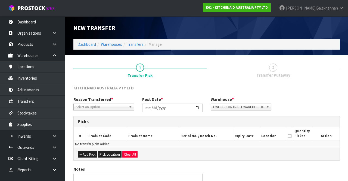
click at [112, 114] on div "Reason Transferred * Space Allocation Damage Expired Stock Repair QA Select an …" at bounding box center [206, 106] width 275 height 20
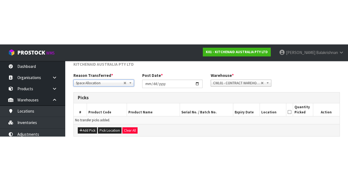
scroll to position [29, 0]
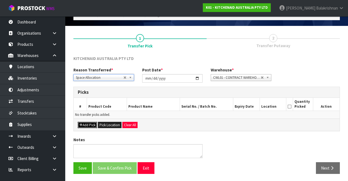
click at [82, 125] on icon "button" at bounding box center [80, 125] width 3 height 4
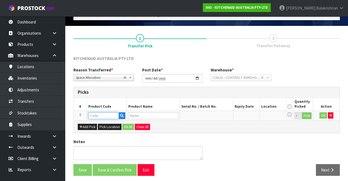
paste input "5KSM195PSADR"
type input "5KSM195PSADR"
type input "KSM195 DRIED ROSE MIXER"
type input "5KSM195PSADR"
click at [309, 115] on button "Pick" at bounding box center [307, 115] width 10 height 7
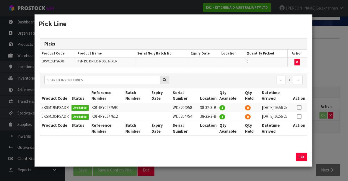
click at [300, 107] on icon at bounding box center [299, 107] width 4 height 0
click at [282, 158] on button "Assign Pick" at bounding box center [283, 156] width 22 height 8
type input "1"
click at [300, 116] on icon at bounding box center [299, 116] width 4 height 0
click at [287, 160] on button "Assign Pick" at bounding box center [283, 156] width 22 height 8
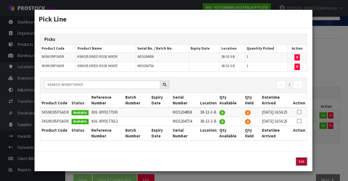
click at [301, 165] on button "Exit" at bounding box center [301, 161] width 11 height 8
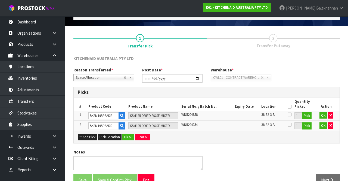
click at [291, 106] on icon at bounding box center [290, 106] width 4 height 0
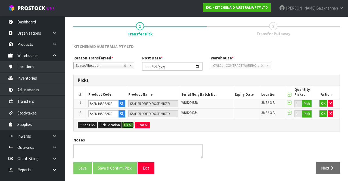
click at [126, 122] on button "Ok All" at bounding box center [128, 125] width 12 height 7
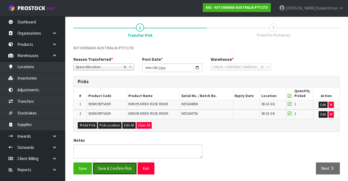
click at [126, 164] on button "Save & Confirm Pick" at bounding box center [115, 168] width 44 height 12
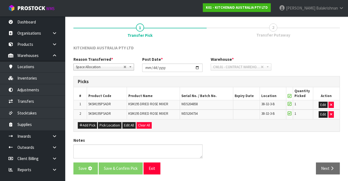
scroll to position [0, 0]
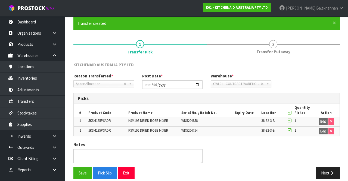
scroll to position [48, 0]
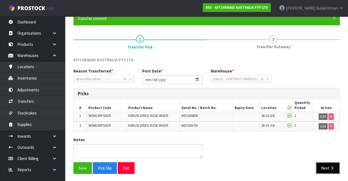
click at [325, 168] on button "Next" at bounding box center [328, 168] width 24 height 12
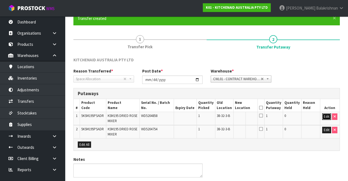
click at [323, 118] on button "Edit" at bounding box center [326, 116] width 9 height 7
click at [247, 115] on input "text" at bounding box center [242, 116] width 15 height 7
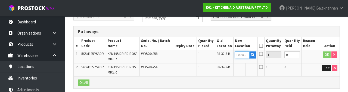
scroll to position [115, 0]
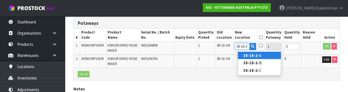
type input "38-18-2-B"
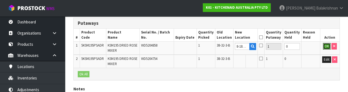
click at [325, 45] on button "OK" at bounding box center [327, 46] width 8 height 7
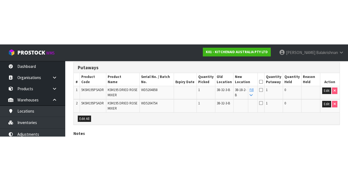
scroll to position [67, 0]
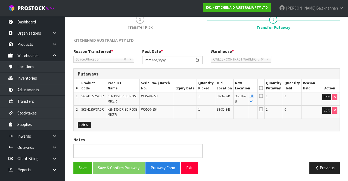
click at [253, 97] on link "Fill" at bounding box center [252, 99] width 4 height 10
click at [263, 88] on icon at bounding box center [261, 88] width 4 height 0
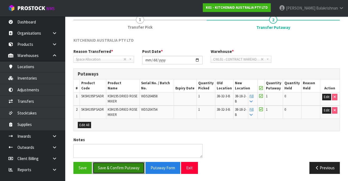
click at [118, 166] on button "Save & Confirm Putaway" at bounding box center [119, 168] width 52 height 12
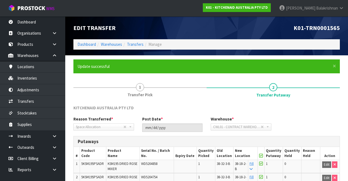
scroll to position [56, 0]
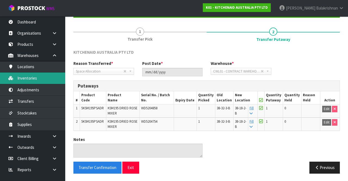
click at [31, 78] on link "Inventories" at bounding box center [32, 77] width 65 height 11
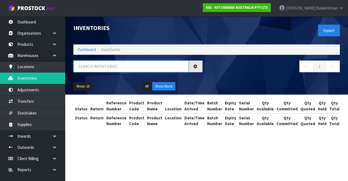
click at [117, 64] on input "text" at bounding box center [130, 66] width 115 height 12
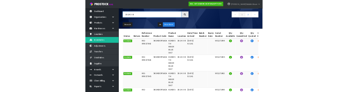
scroll to position [38, 0]
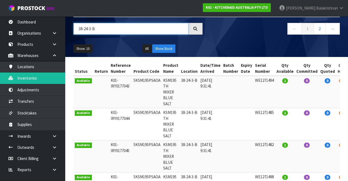
click at [88, 30] on input "38-24-3-B" at bounding box center [130, 29] width 115 height 12
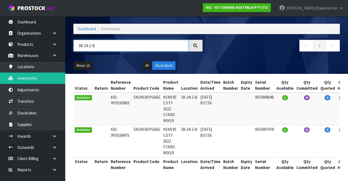
scroll to position [20, 0]
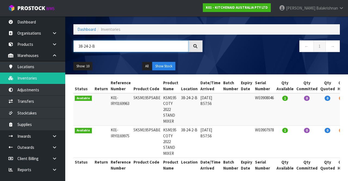
type input "38-24-2-B"
copy td "5KSM195PSABE"
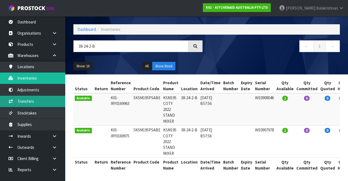
click at [42, 102] on link "Transfers" at bounding box center [32, 100] width 65 height 11
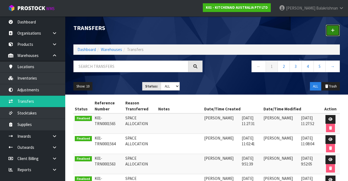
click at [334, 33] on link at bounding box center [333, 30] width 14 height 12
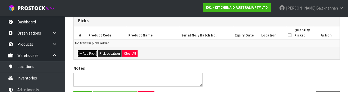
click at [85, 53] on button "Add Pick" at bounding box center [87, 53] width 19 height 7
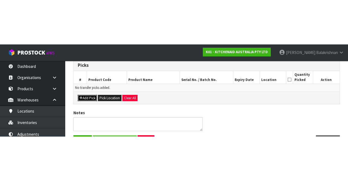
scroll to position [31, 0]
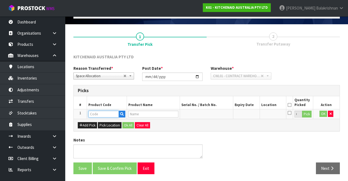
click at [101, 111] on input "text" at bounding box center [103, 113] width 30 height 7
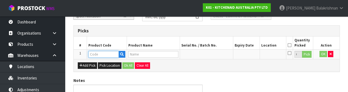
scroll to position [95, 0]
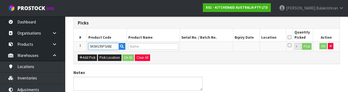
type input "5KSM195PSABE"
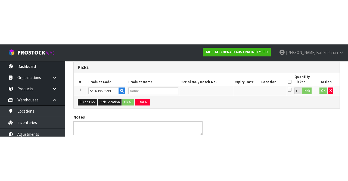
scroll to position [31, 0]
type input "KSM195 COTY 2022 STAND MIXER"
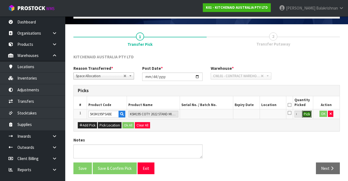
click at [307, 112] on button "Pick" at bounding box center [307, 113] width 10 height 7
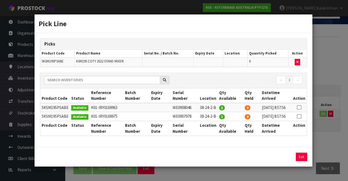
click at [301, 107] on icon at bounding box center [299, 107] width 4 height 0
click at [279, 161] on button "Assign Pick" at bounding box center [283, 156] width 22 height 8
type input "1"
click at [300, 116] on icon at bounding box center [299, 116] width 4 height 0
click at [285, 160] on button "Assign Pick" at bounding box center [283, 156] width 22 height 8
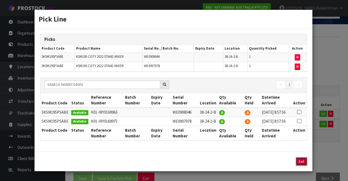
click at [304, 165] on button "Exit" at bounding box center [301, 161] width 11 height 8
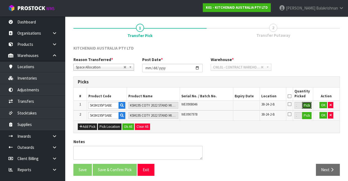
scroll to position [40, 0]
click at [289, 96] on icon at bounding box center [290, 96] width 4 height 0
click at [132, 126] on button "Ok All" at bounding box center [128, 126] width 12 height 7
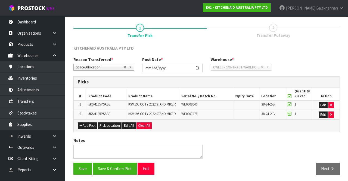
scroll to position [40, 0]
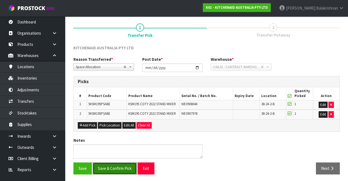
click at [110, 164] on button "Save & Confirm Pick" at bounding box center [115, 168] width 44 height 12
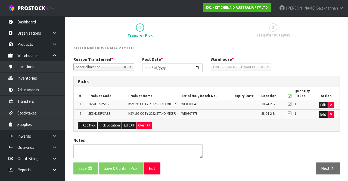
scroll to position [0, 0]
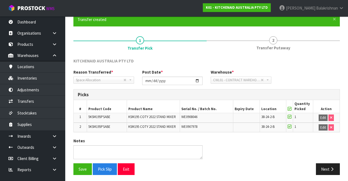
scroll to position [47, 0]
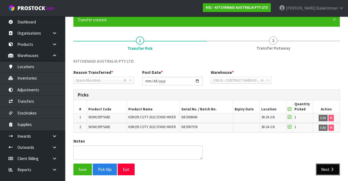
click at [329, 167] on button "Next" at bounding box center [328, 169] width 24 height 12
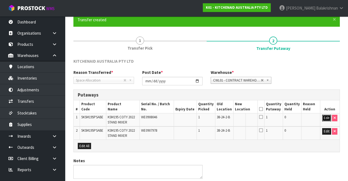
click at [325, 117] on button "Edit" at bounding box center [326, 118] width 9 height 7
click at [243, 119] on input "text" at bounding box center [242, 118] width 15 height 7
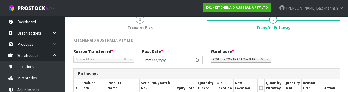
scroll to position [71, 0]
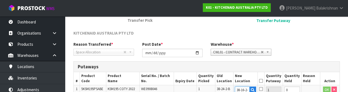
type input "38-16-2-A"
click at [323, 91] on button "OK" at bounding box center [327, 90] width 8 height 7
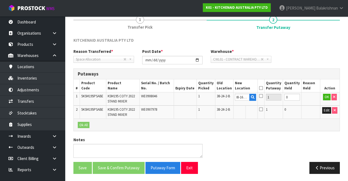
scroll to position [0, 0]
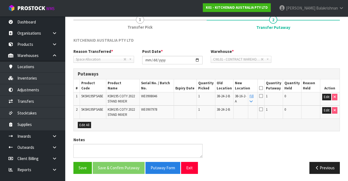
click at [253, 100] on icon at bounding box center [251, 102] width 3 height 4
click at [263, 88] on icon at bounding box center [261, 88] width 4 height 0
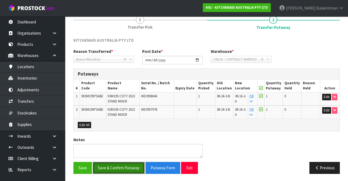
click at [108, 168] on button "Save & Confirm Putaway" at bounding box center [119, 168] width 52 height 12
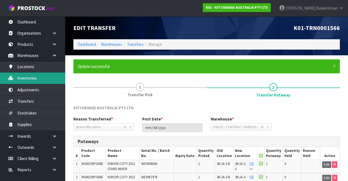
click at [38, 76] on link "Inventories" at bounding box center [32, 77] width 65 height 11
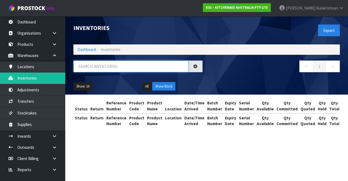
click at [132, 67] on input "text" at bounding box center [130, 66] width 115 height 12
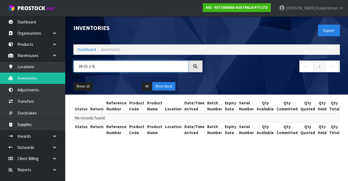
click at [118, 66] on input "38-03-2-B" at bounding box center [130, 66] width 115 height 12
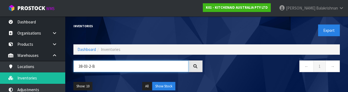
click at [90, 67] on input "38-03-2-B" at bounding box center [130, 66] width 115 height 12
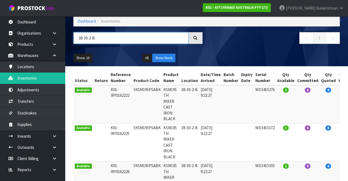
scroll to position [28, 0]
type input "38-30-2-B"
copy td "5KSM195PSABK"
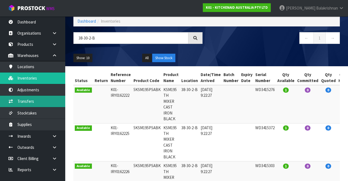
click at [21, 101] on link "Transfers" at bounding box center [32, 100] width 65 height 11
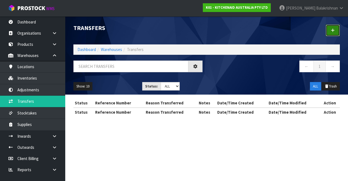
click at [337, 28] on link at bounding box center [333, 30] width 14 height 12
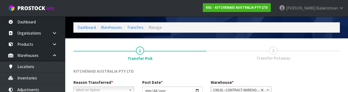
scroll to position [65, 0]
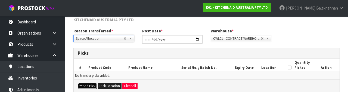
click at [81, 84] on icon "button" at bounding box center [80, 86] width 3 height 4
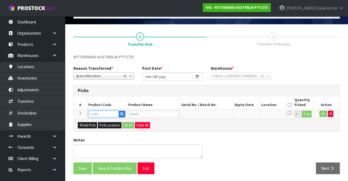
click at [96, 114] on input "text" at bounding box center [103, 113] width 30 height 7
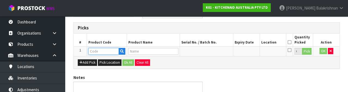
scroll to position [95, 0]
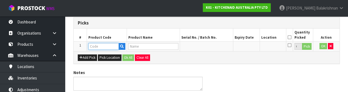
type input "5KSM195PSABK"
type input "KSM195 TH MIXER CAST IRON BLACK"
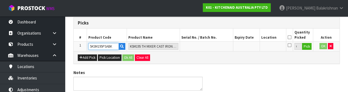
type input "5KSM195PSABK"
click at [312, 47] on button "Pick" at bounding box center [307, 46] width 10 height 7
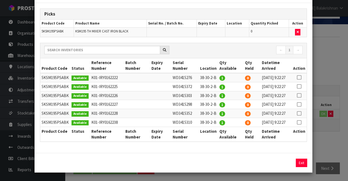
scroll to position [56, 0]
click at [302, 73] on td at bounding box center [299, 77] width 15 height 9
click at [299, 77] on icon at bounding box center [299, 77] width 4 height 0
click at [289, 164] on button "Assign Pick" at bounding box center [283, 162] width 22 height 8
type input "1"
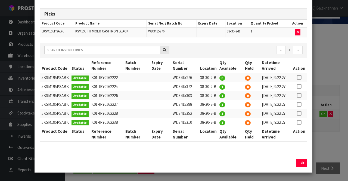
click at [301, 86] on icon at bounding box center [299, 86] width 4 height 0
click at [285, 162] on button "Assign Pick" at bounding box center [283, 162] width 22 height 8
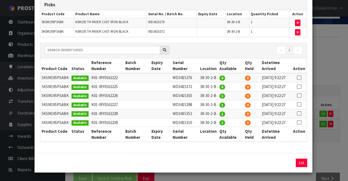
click at [300, 95] on icon at bounding box center [299, 95] width 4 height 0
click at [287, 167] on button "Assign Pick" at bounding box center [283, 162] width 22 height 8
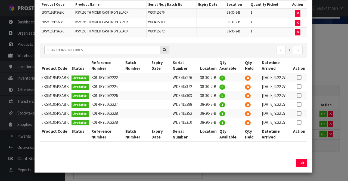
click at [301, 104] on icon at bounding box center [299, 104] width 4 height 0
click at [285, 167] on button "Assign Pick" at bounding box center [283, 162] width 22 height 8
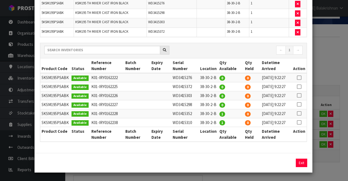
click at [301, 113] on icon at bounding box center [299, 113] width 4 height 0
click at [286, 167] on button "Assign Pick" at bounding box center [283, 162] width 22 height 8
click at [300, 122] on icon at bounding box center [299, 122] width 4 height 0
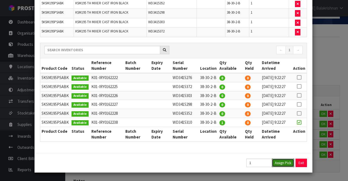
click at [284, 166] on button "Assign Pick" at bounding box center [283, 162] width 22 height 8
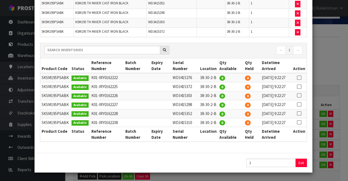
scroll to position [98, 0]
click at [303, 165] on button "Exit" at bounding box center [301, 162] width 11 height 8
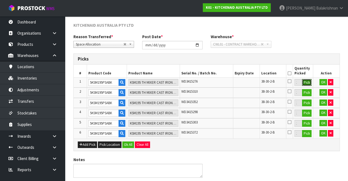
scroll to position [82, 0]
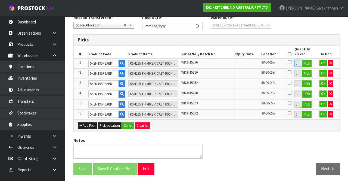
click at [295, 60] on input "1" at bounding box center [299, 63] width 8 height 7
click at [290, 54] on icon at bounding box center [290, 54] width 4 height 0
click at [125, 124] on button "Ok All" at bounding box center [128, 125] width 12 height 7
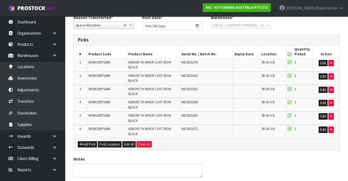
scroll to position [101, 0]
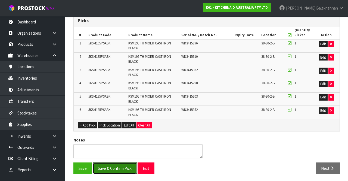
click at [124, 167] on button "Save & Confirm Pick" at bounding box center [115, 168] width 44 height 12
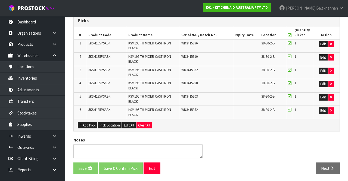
scroll to position [0, 0]
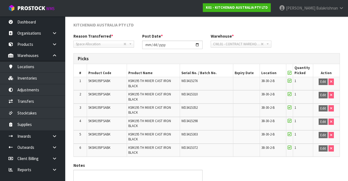
scroll to position [109, 0]
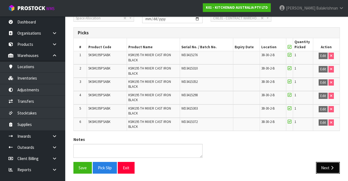
click at [328, 169] on button "Next" at bounding box center [328, 168] width 24 height 12
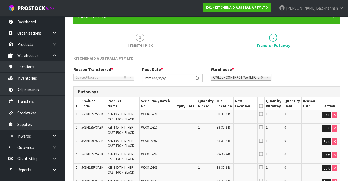
scroll to position [121, 0]
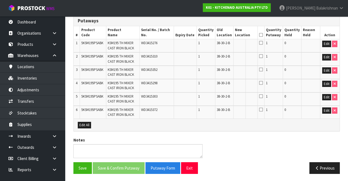
click at [263, 35] on icon at bounding box center [261, 35] width 4 height 0
click at [325, 42] on button "Edit" at bounding box center [326, 44] width 9 height 7
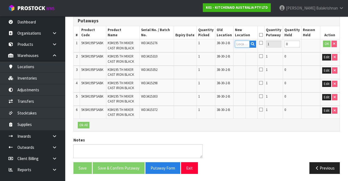
click at [245, 46] on input "text" at bounding box center [242, 44] width 15 height 7
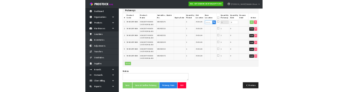
scroll to position [118, 0]
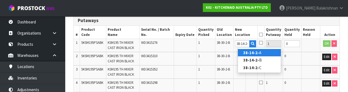
click at [262, 53] on link "38-14-2- A" at bounding box center [259, 52] width 43 height 7
type input "38-14-2-A"
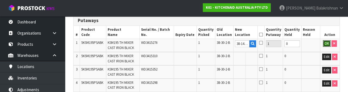
click at [326, 42] on button "OK" at bounding box center [327, 43] width 8 height 7
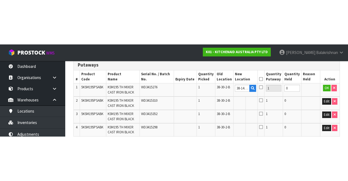
scroll to position [121, 0]
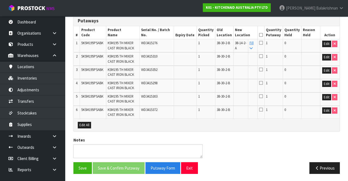
click at [254, 44] on link "Fill" at bounding box center [252, 46] width 4 height 10
click at [263, 35] on icon at bounding box center [261, 35] width 4 height 0
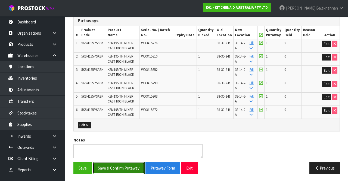
click at [127, 162] on button "Save & Confirm Putaway" at bounding box center [119, 168] width 52 height 12
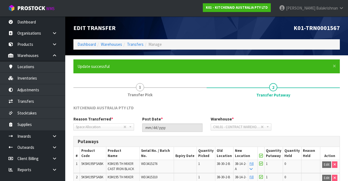
scroll to position [109, 0]
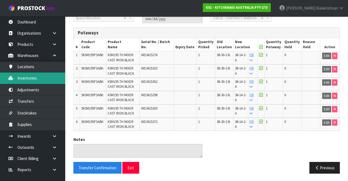
click at [21, 80] on link "Inventories" at bounding box center [32, 77] width 65 height 11
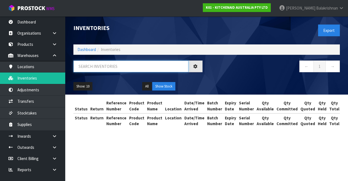
click at [90, 67] on input "text" at bounding box center [130, 66] width 115 height 12
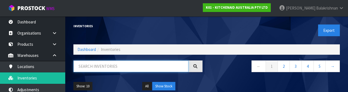
click at [118, 67] on input "text" at bounding box center [130, 66] width 115 height 12
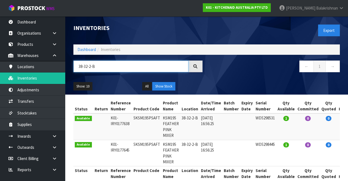
scroll to position [9, 0]
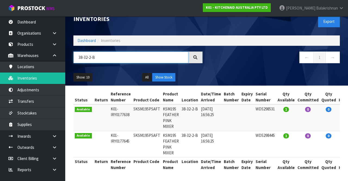
type input "38-32-2-B"
copy td "5KSM195PSAFT"
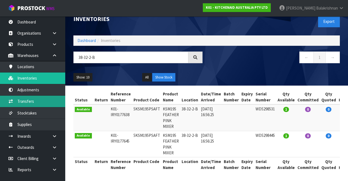
click at [25, 98] on link "Transfers" at bounding box center [32, 100] width 65 height 11
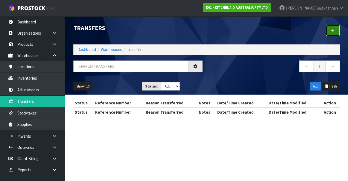
click at [333, 32] on icon at bounding box center [333, 30] width 4 height 4
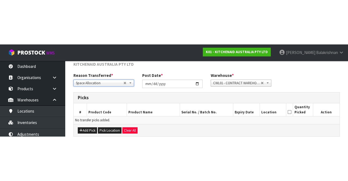
scroll to position [29, 0]
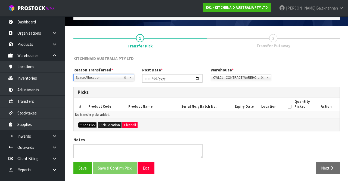
click at [88, 126] on button "Add Pick" at bounding box center [87, 125] width 19 height 7
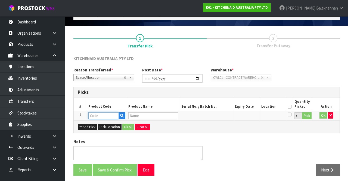
click at [104, 114] on input "text" at bounding box center [103, 115] width 30 height 7
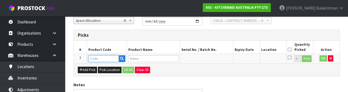
scroll to position [95, 0]
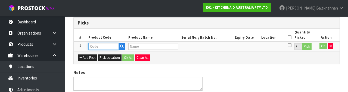
type input "5KSM195PSAFT"
type input "KSM195 FEATHER PINK MIXER"
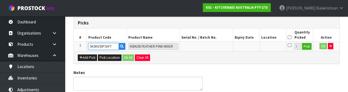
type input "5KSM195PSAFT"
click at [307, 46] on button "Pick" at bounding box center [307, 46] width 10 height 7
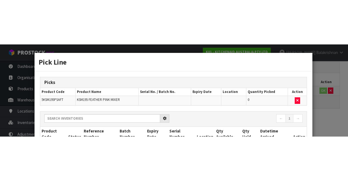
scroll to position [31, 0]
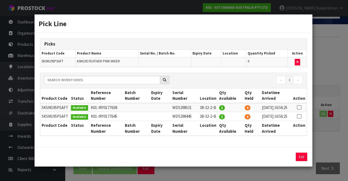
click at [300, 107] on icon at bounding box center [299, 107] width 4 height 0
click at [288, 161] on button "Assign Pick" at bounding box center [283, 156] width 22 height 8
type input "1"
click at [300, 116] on icon at bounding box center [299, 116] width 4 height 0
click at [285, 161] on button "Assign Pick" at bounding box center [283, 156] width 22 height 8
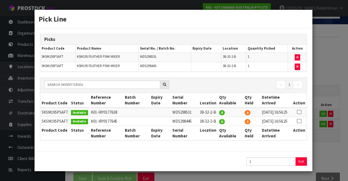
click at [303, 152] on div "Picks Product Code Product Name Serial No. / Batch No. Expiry Date Location Qua…" at bounding box center [174, 89] width 278 height 123
click at [303, 165] on button "Exit" at bounding box center [301, 161] width 11 height 8
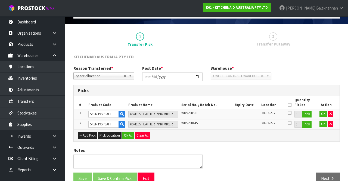
click at [290, 105] on icon at bounding box center [290, 105] width 4 height 0
click at [126, 136] on button "Ok All" at bounding box center [128, 135] width 12 height 7
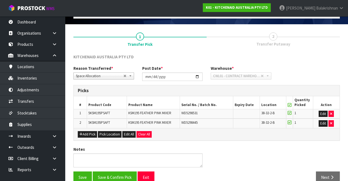
scroll to position [40, 0]
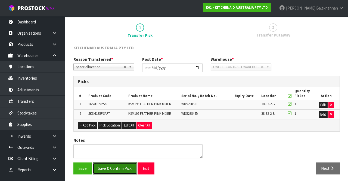
click at [120, 163] on button "Save & Confirm Pick" at bounding box center [115, 168] width 44 height 12
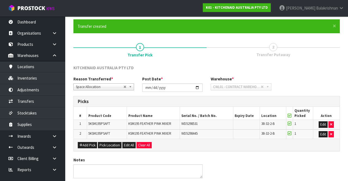
scroll to position [0, 0]
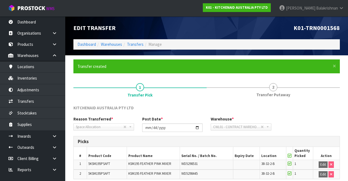
scroll to position [48, 0]
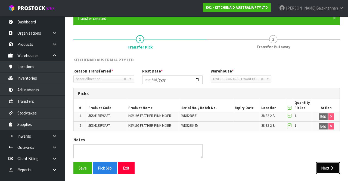
click at [326, 166] on button "Next" at bounding box center [328, 168] width 24 height 12
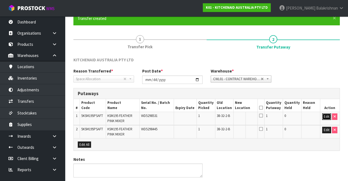
click at [324, 114] on button "Edit" at bounding box center [326, 116] width 9 height 7
click at [247, 115] on input "text" at bounding box center [242, 116] width 15 height 7
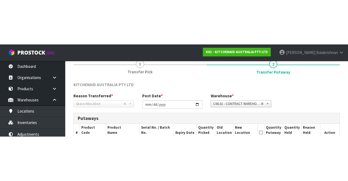
scroll to position [67, 0]
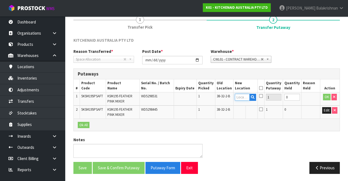
click at [243, 98] on input "text" at bounding box center [242, 97] width 15 height 7
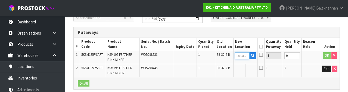
scroll to position [115, 0]
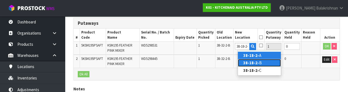
click at [259, 63] on link "38-18-2- B" at bounding box center [259, 62] width 43 height 7
type input "38-18-2-B"
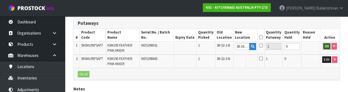
click at [326, 48] on button "OK" at bounding box center [327, 46] width 8 height 7
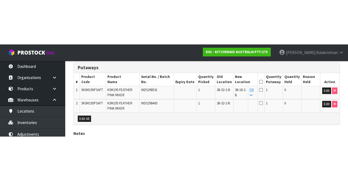
scroll to position [67, 0]
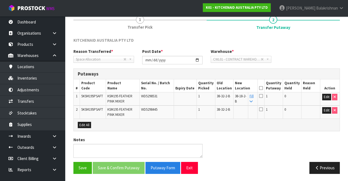
click at [253, 100] on icon at bounding box center [251, 102] width 3 height 4
click at [263, 88] on icon at bounding box center [261, 88] width 4 height 0
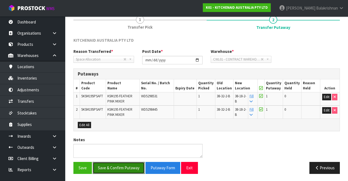
click at [118, 168] on button "Save & Confirm Putaway" at bounding box center [119, 168] width 52 height 12
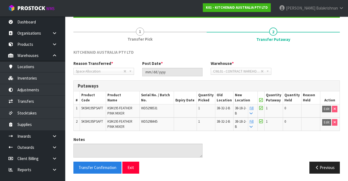
scroll to position [0, 0]
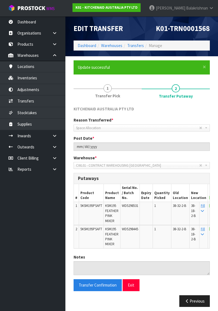
click at [99, 180] on td "5KSM195PSAFT" at bounding box center [91, 213] width 25 height 23
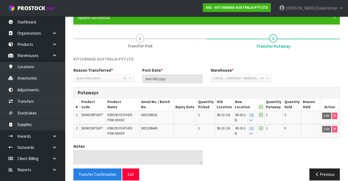
scroll to position [56, 0]
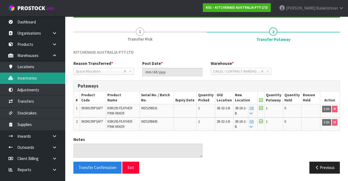
click at [35, 75] on link "Inventories" at bounding box center [32, 77] width 65 height 11
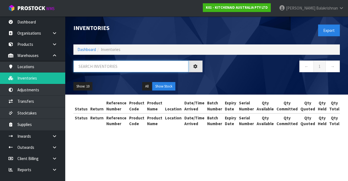
click at [129, 64] on input "text" at bounding box center [130, 66] width 115 height 12
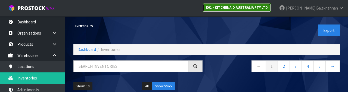
click at [270, 4] on link "K01 - KITCHENAID AUSTRALIA PTY LTD" at bounding box center [237, 7] width 68 height 9
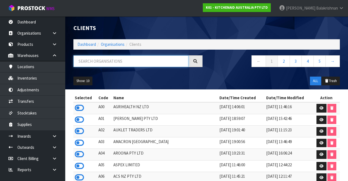
click at [150, 59] on input "text" at bounding box center [130, 61] width 115 height 12
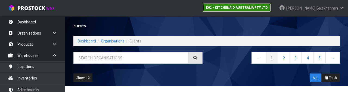
click at [271, 10] on link "K01 - KITCHENAID AUSTRALIA PTY LTD" at bounding box center [237, 7] width 68 height 9
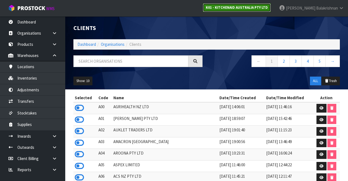
click at [268, 9] on strong "K01 - KITCHENAID AUSTRALIA PTY LTD" at bounding box center [237, 7] width 62 height 5
click at [271, 11] on link "K01 - KITCHENAID AUSTRALIA PTY LTD" at bounding box center [237, 7] width 68 height 9
click at [270, 10] on link "K01 - KITCHENAID AUSTRALIA PTY LTD" at bounding box center [237, 7] width 68 height 9
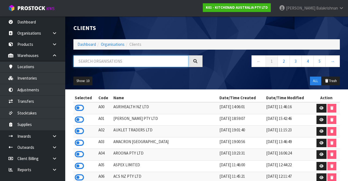
click at [132, 63] on input "text" at bounding box center [130, 61] width 115 height 12
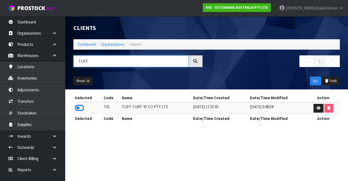
type input "TUFF"
click at [79, 109] on icon at bounding box center [79, 108] width 9 height 8
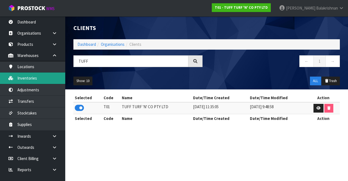
click at [25, 81] on link "Inventories" at bounding box center [32, 77] width 65 height 11
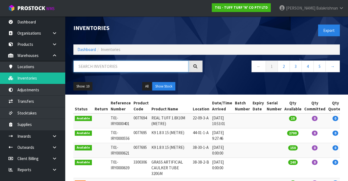
click at [129, 67] on input "text" at bounding box center [130, 66] width 115 height 12
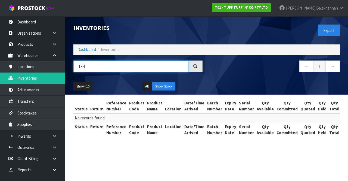
click at [112, 60] on input "1X4" at bounding box center [130, 66] width 115 height 12
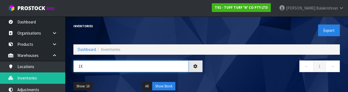
type input "1"
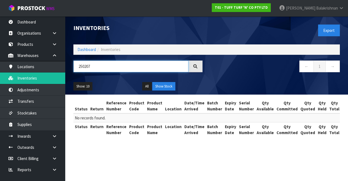
click at [127, 63] on input "250207" at bounding box center [130, 66] width 115 height 12
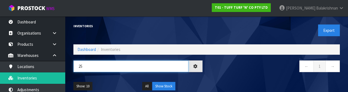
type input "2"
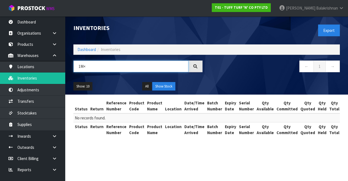
click at [118, 64] on input "1M×" at bounding box center [130, 66] width 115 height 12
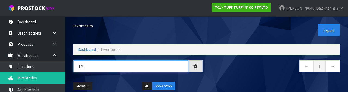
type input "1"
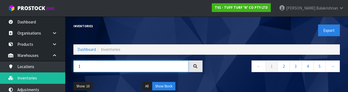
click at [117, 66] on input "1" at bounding box center [130, 66] width 115 height 12
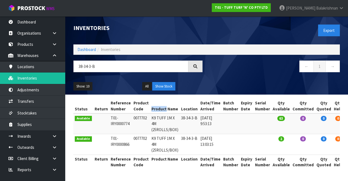
click at [135, 126] on td "0077702" at bounding box center [141, 123] width 18 height 21
click at [101, 68] on input "38-34-3-B" at bounding box center [130, 66] width 115 height 12
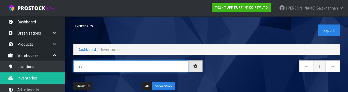
type input "3"
type input "0077702"
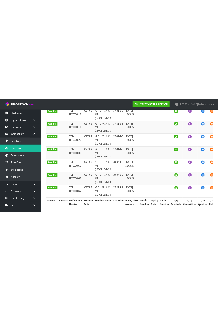
scroll to position [13, 0]
